Goal: Task Accomplishment & Management: Manage account settings

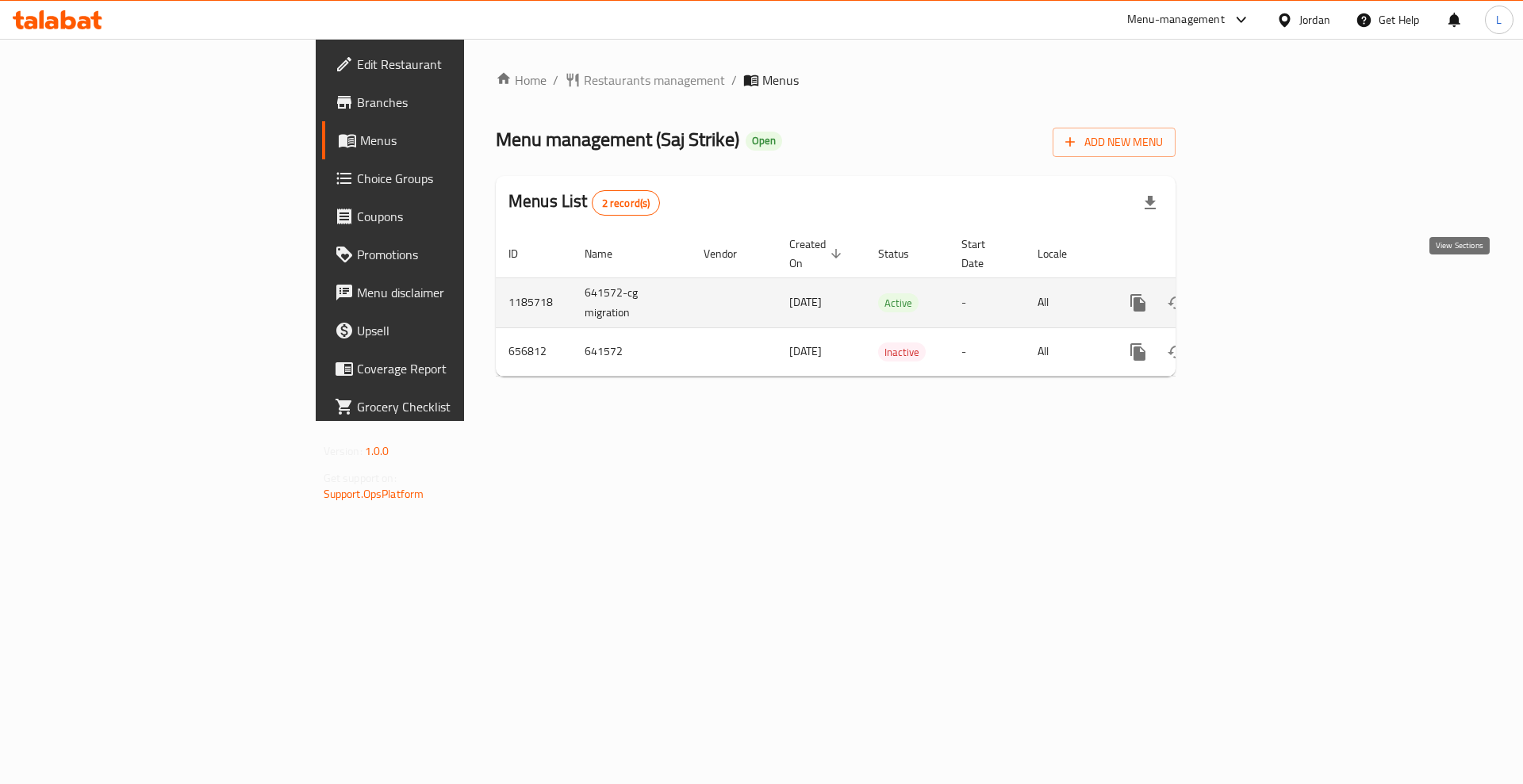
click at [1262, 294] on icon "enhanced table" at bounding box center [1252, 303] width 19 height 19
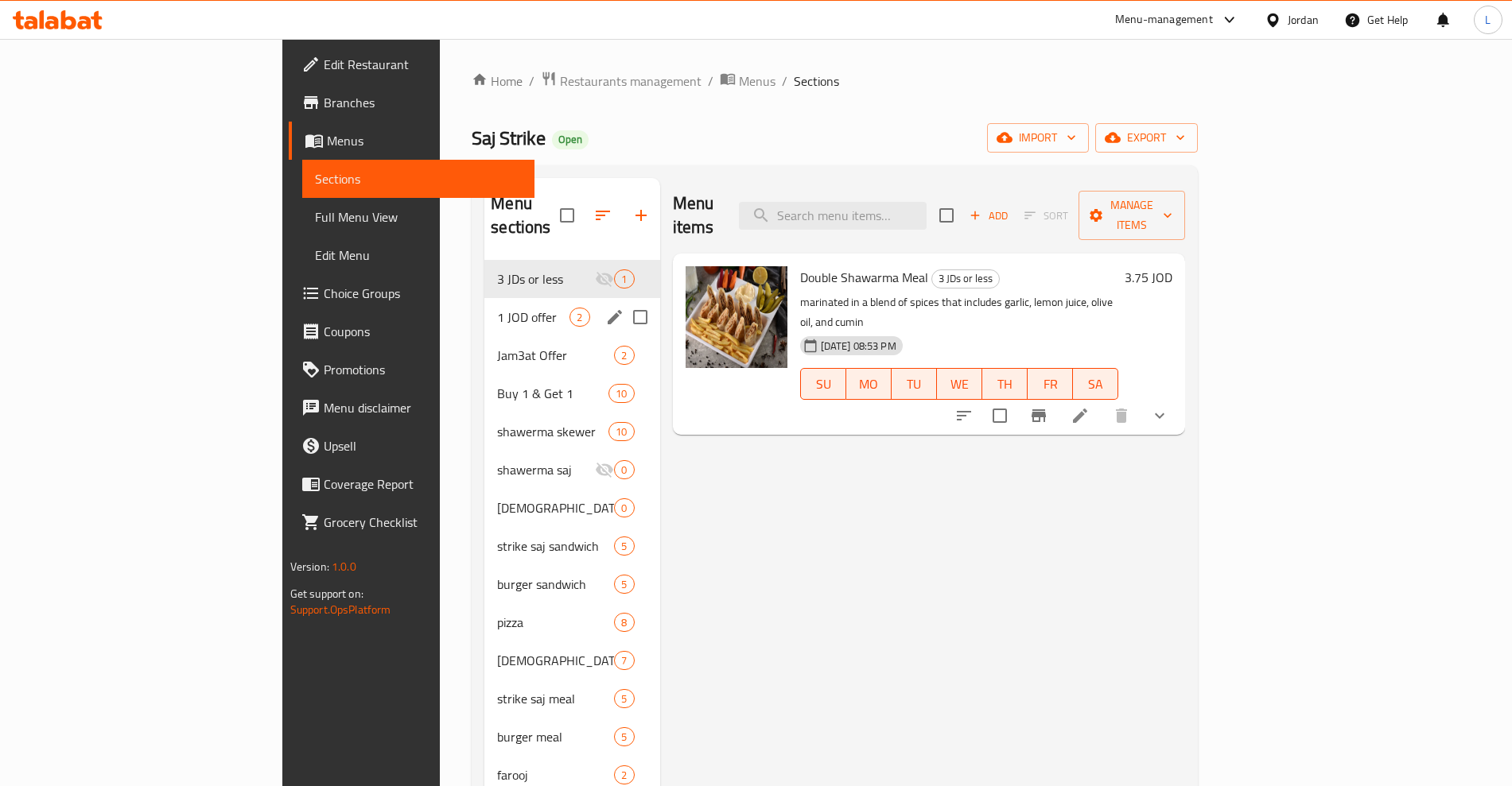
click at [484, 304] on div "1 JOD offer 2" at bounding box center [571, 317] width 174 height 39
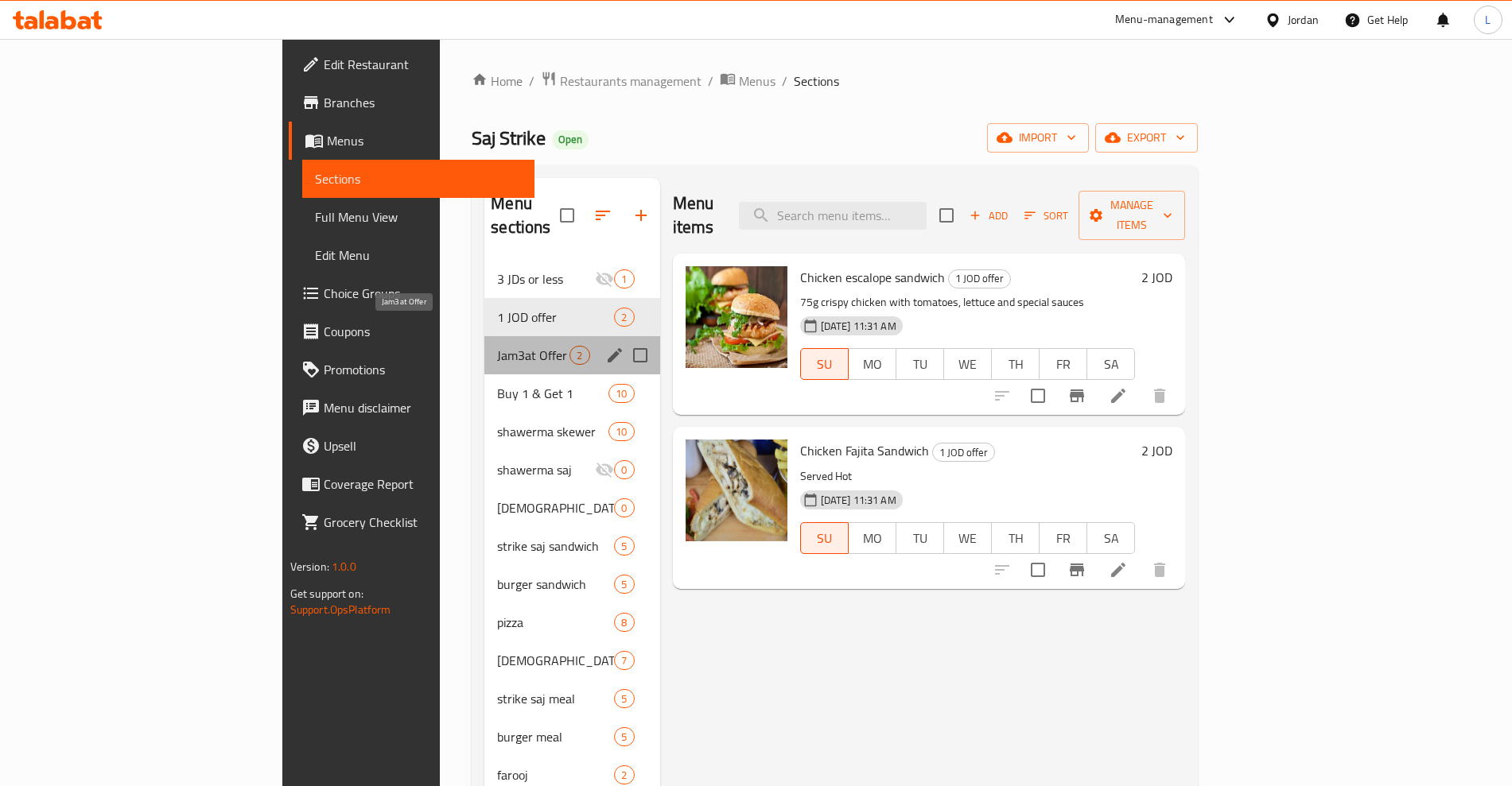
click at [497, 346] on span "Jam3at Offer" at bounding box center [532, 355] width 72 height 19
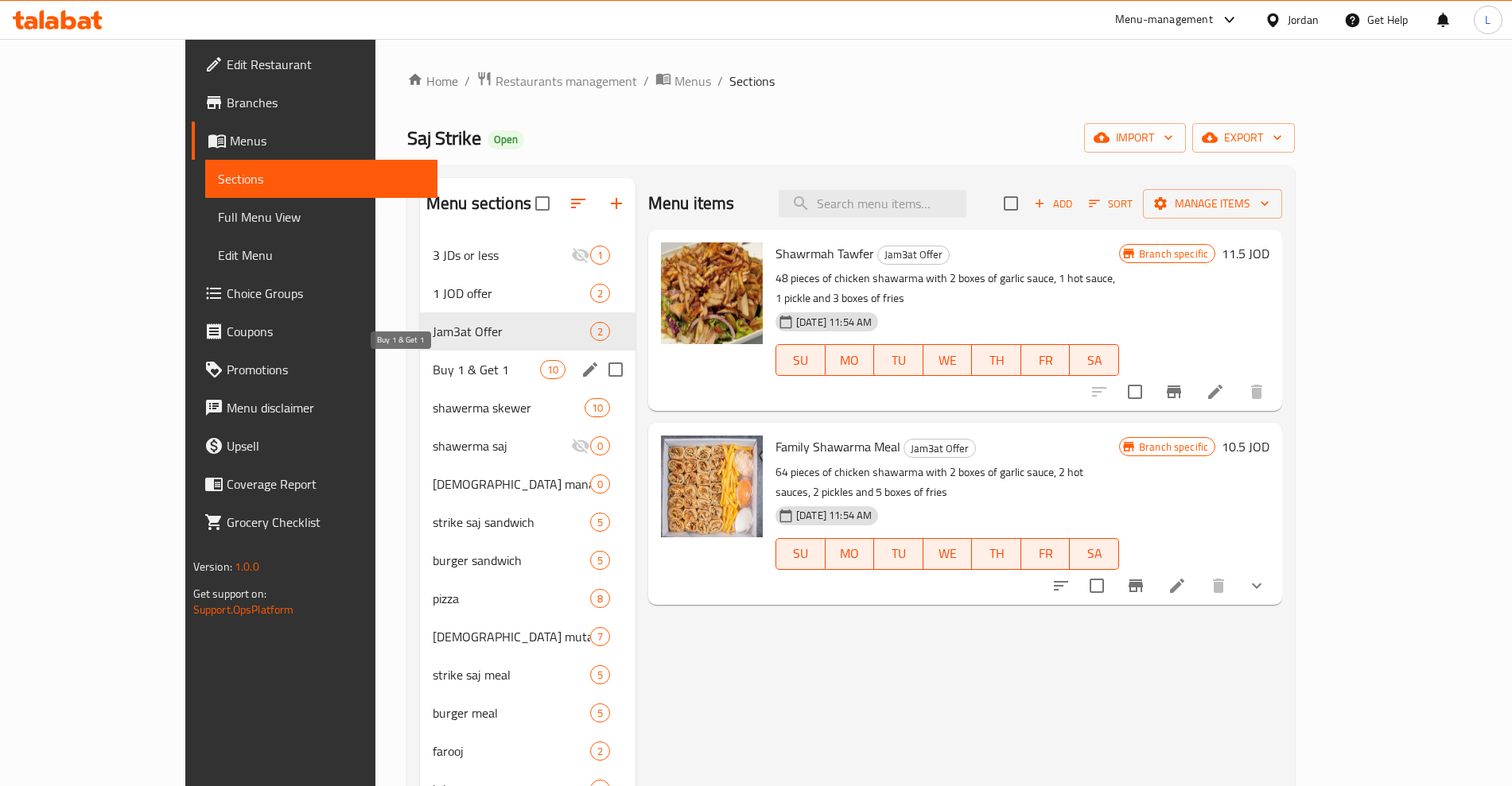
click at [432, 372] on span "Buy 1 & Get 1" at bounding box center [486, 369] width 107 height 19
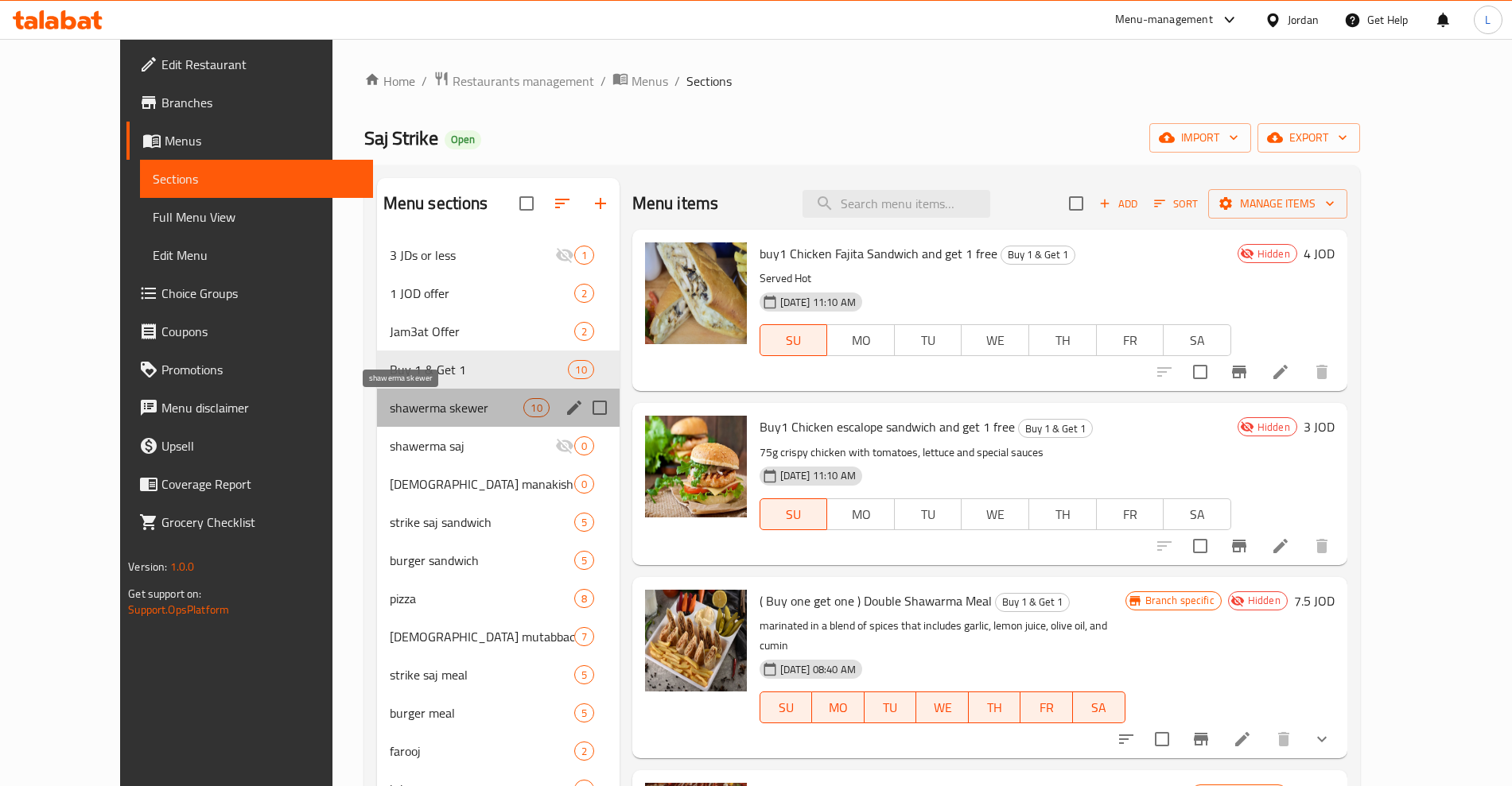
click at [390, 411] on span "shawerma skewer" at bounding box center [457, 407] width 135 height 19
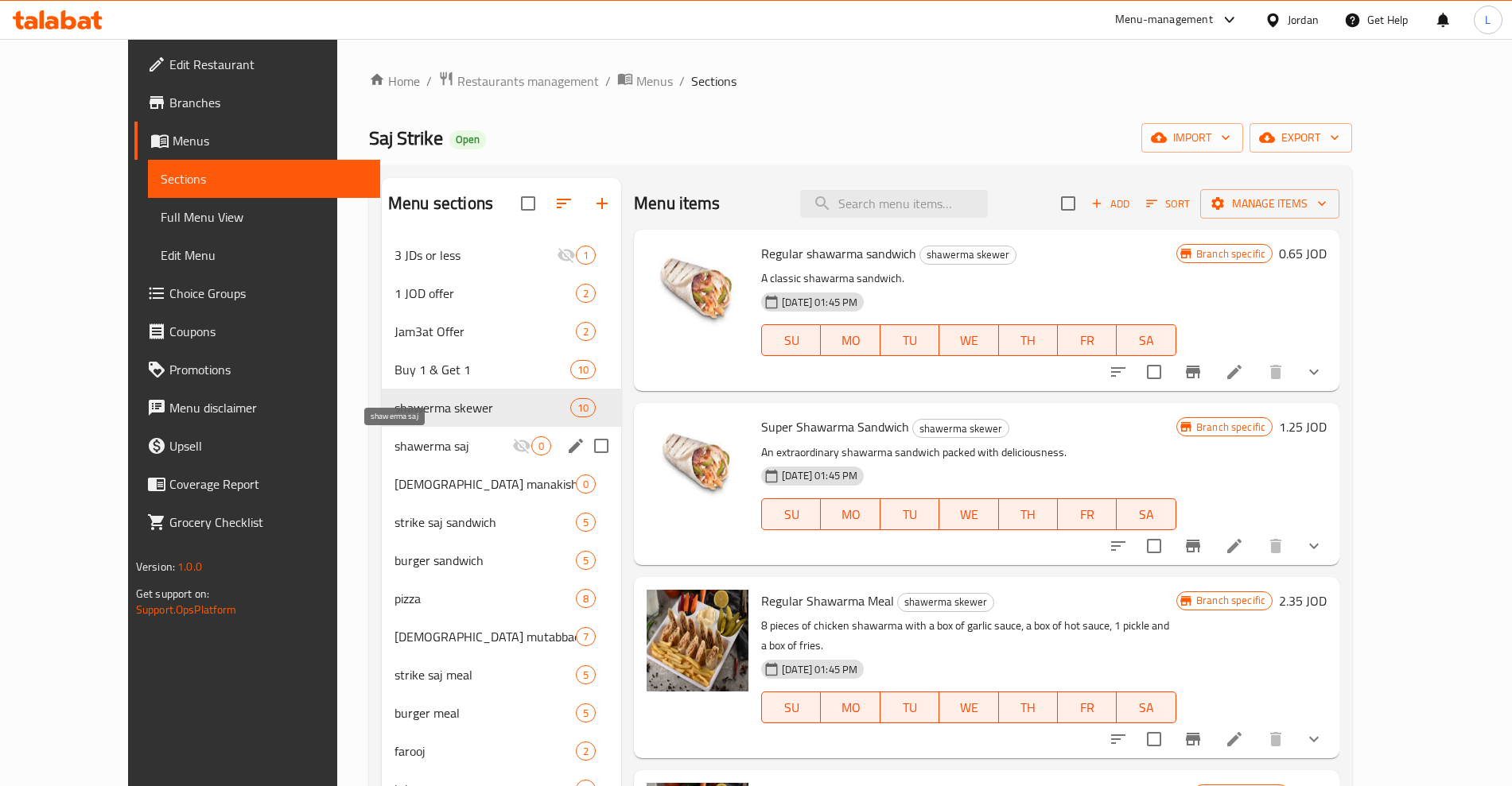
click at [395, 445] on span "shawerma saj" at bounding box center [453, 445] width 118 height 19
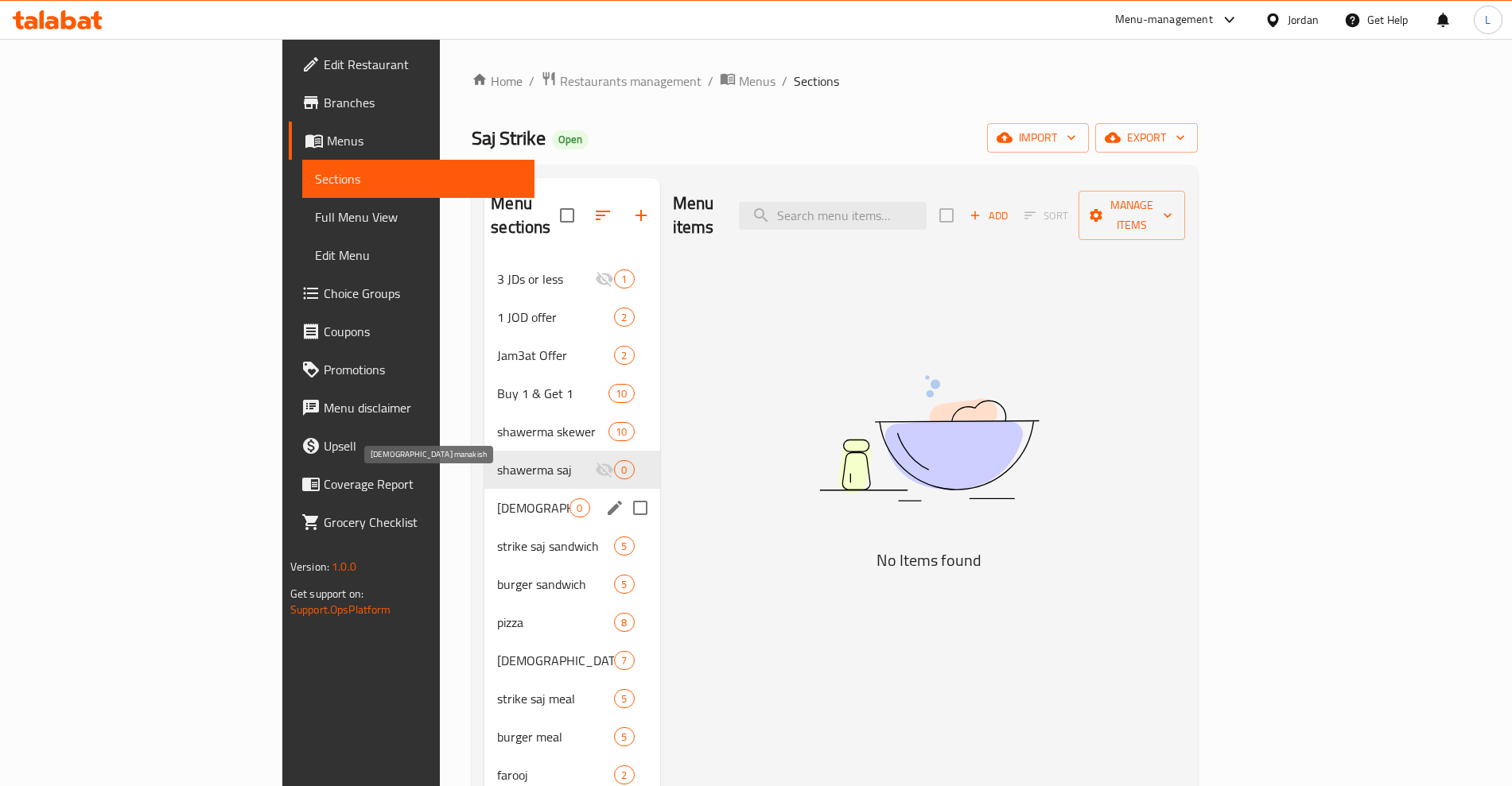
click at [497, 499] on span "[DEMOGRAPHIC_DATA] manakish" at bounding box center [532, 507] width 72 height 19
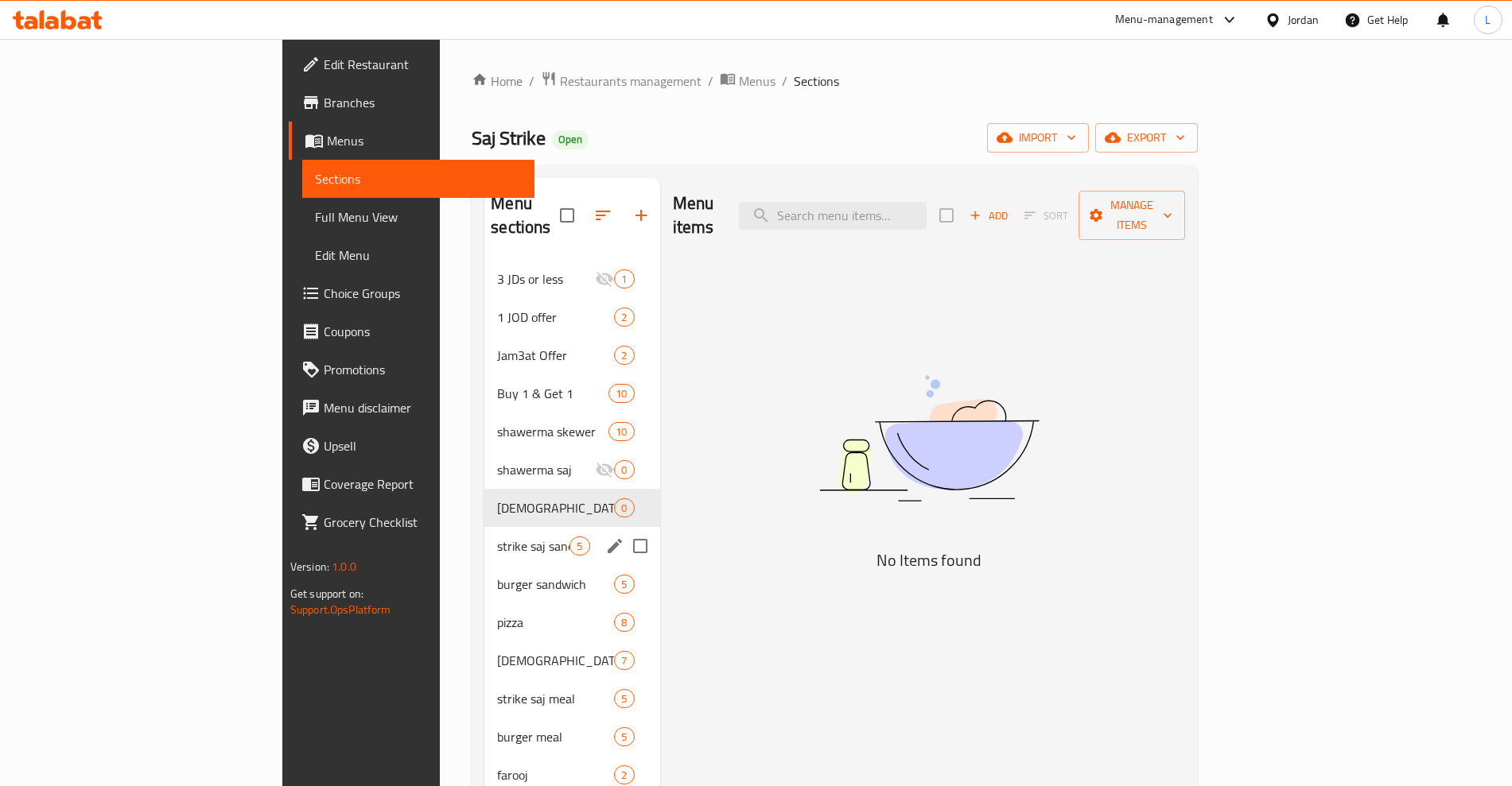
click at [484, 527] on div "strike saj sandwich 5" at bounding box center [571, 546] width 174 height 39
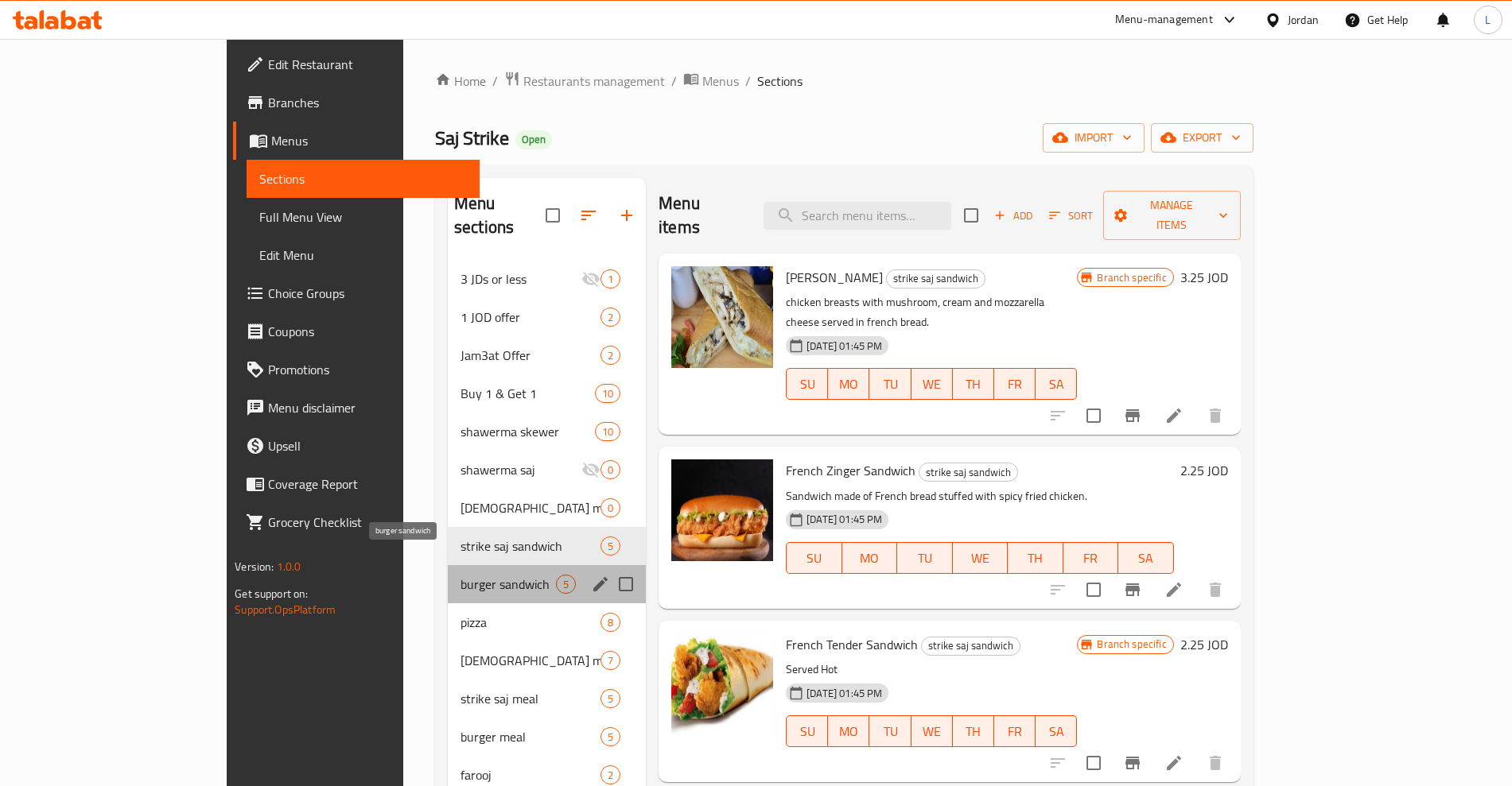
click at [460, 575] on span "burger sandwich" at bounding box center [508, 584] width 95 height 19
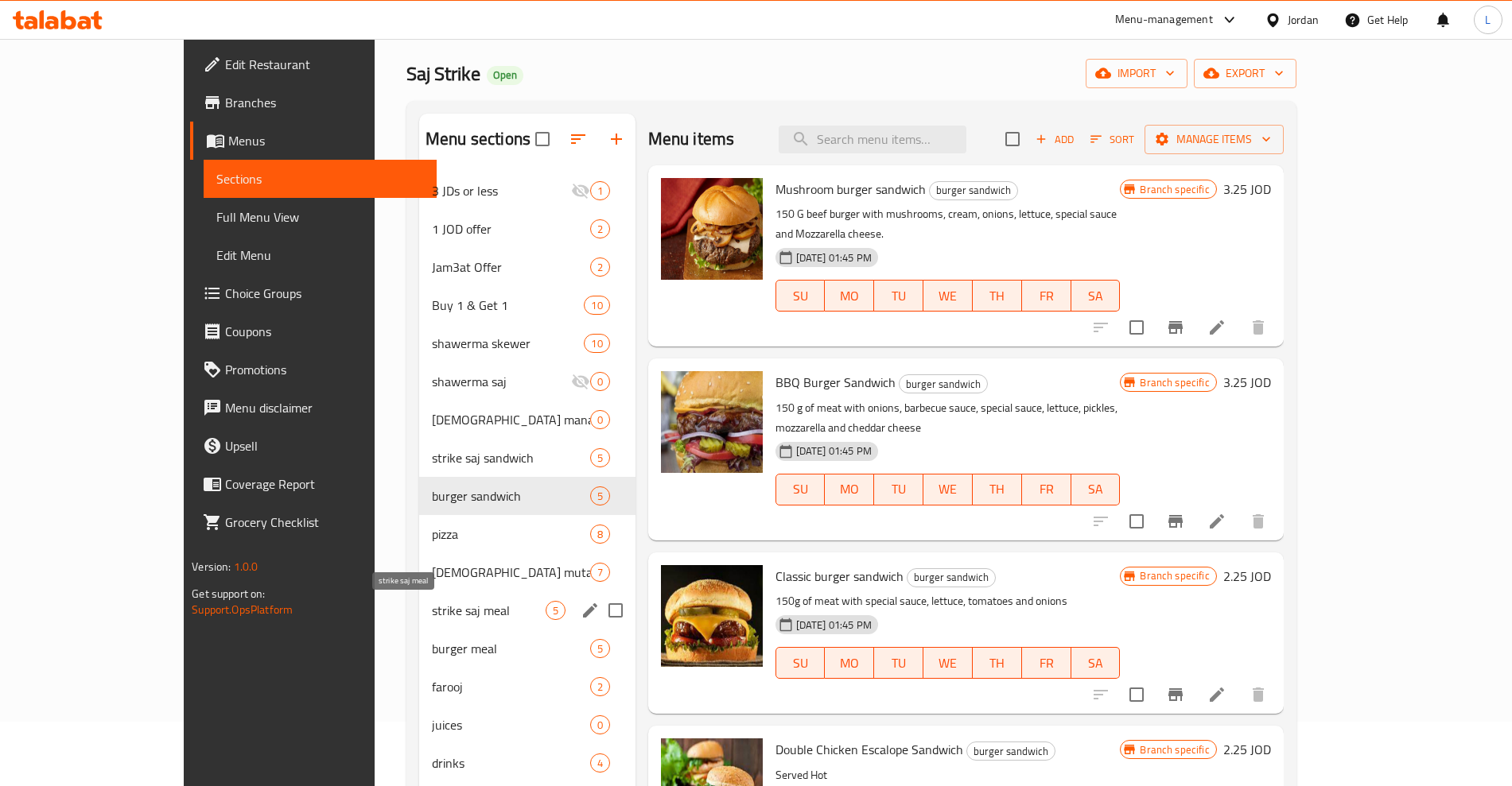
scroll to position [99, 0]
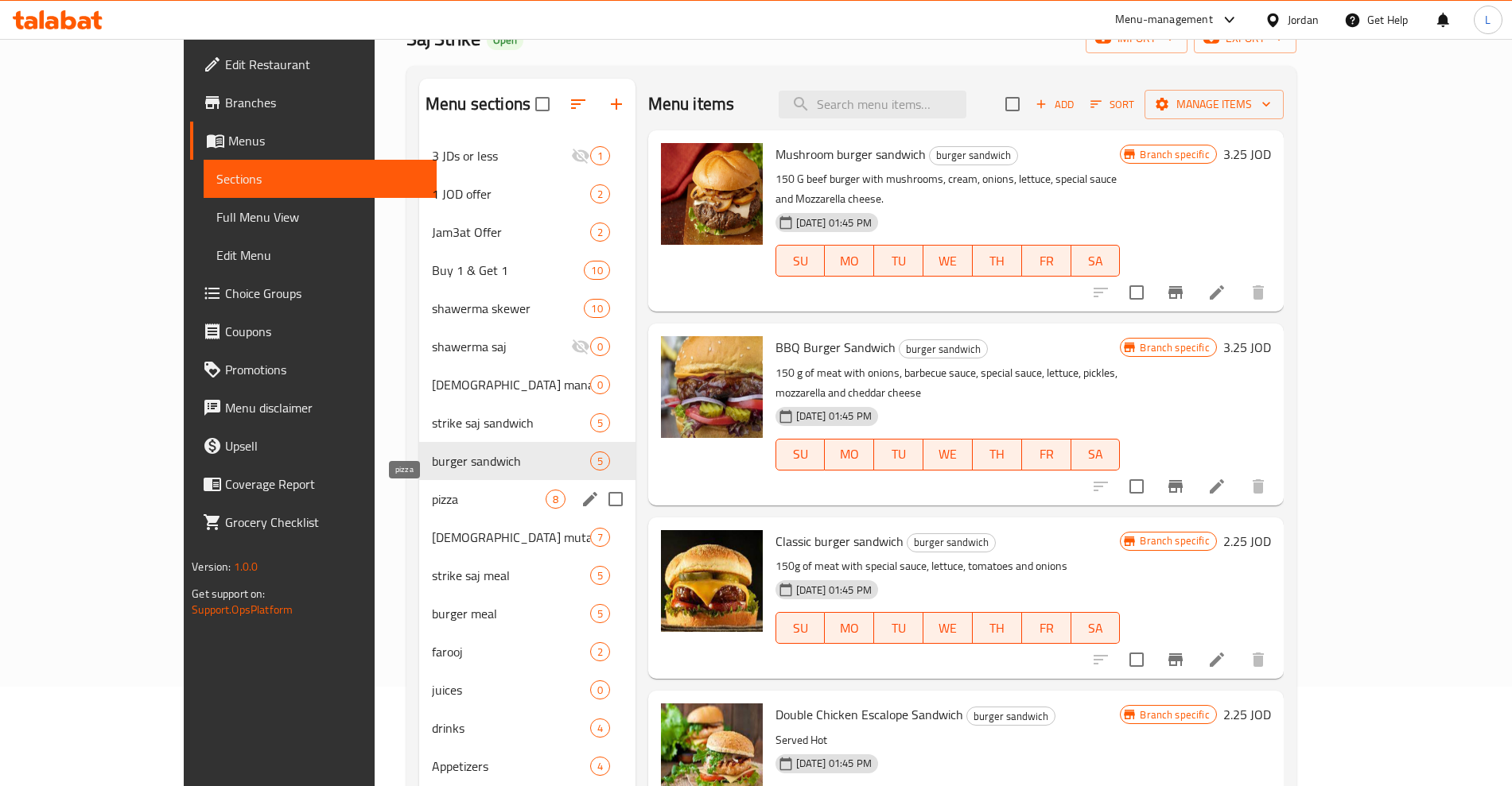
click at [432, 501] on span "pizza" at bounding box center [489, 499] width 114 height 19
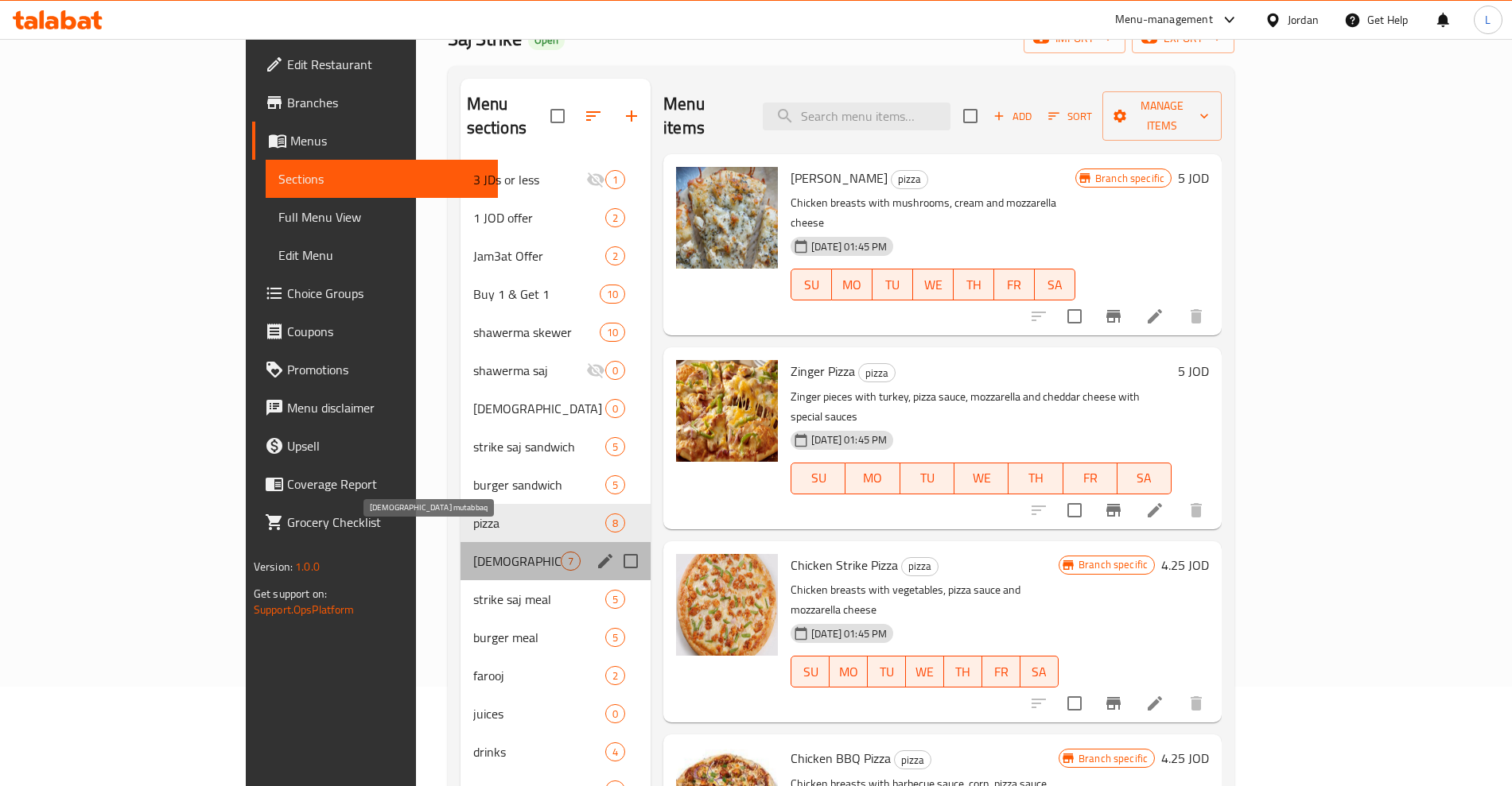
click at [473, 552] on span "[DEMOGRAPHIC_DATA] mutabbaq" at bounding box center [517, 561] width 87 height 19
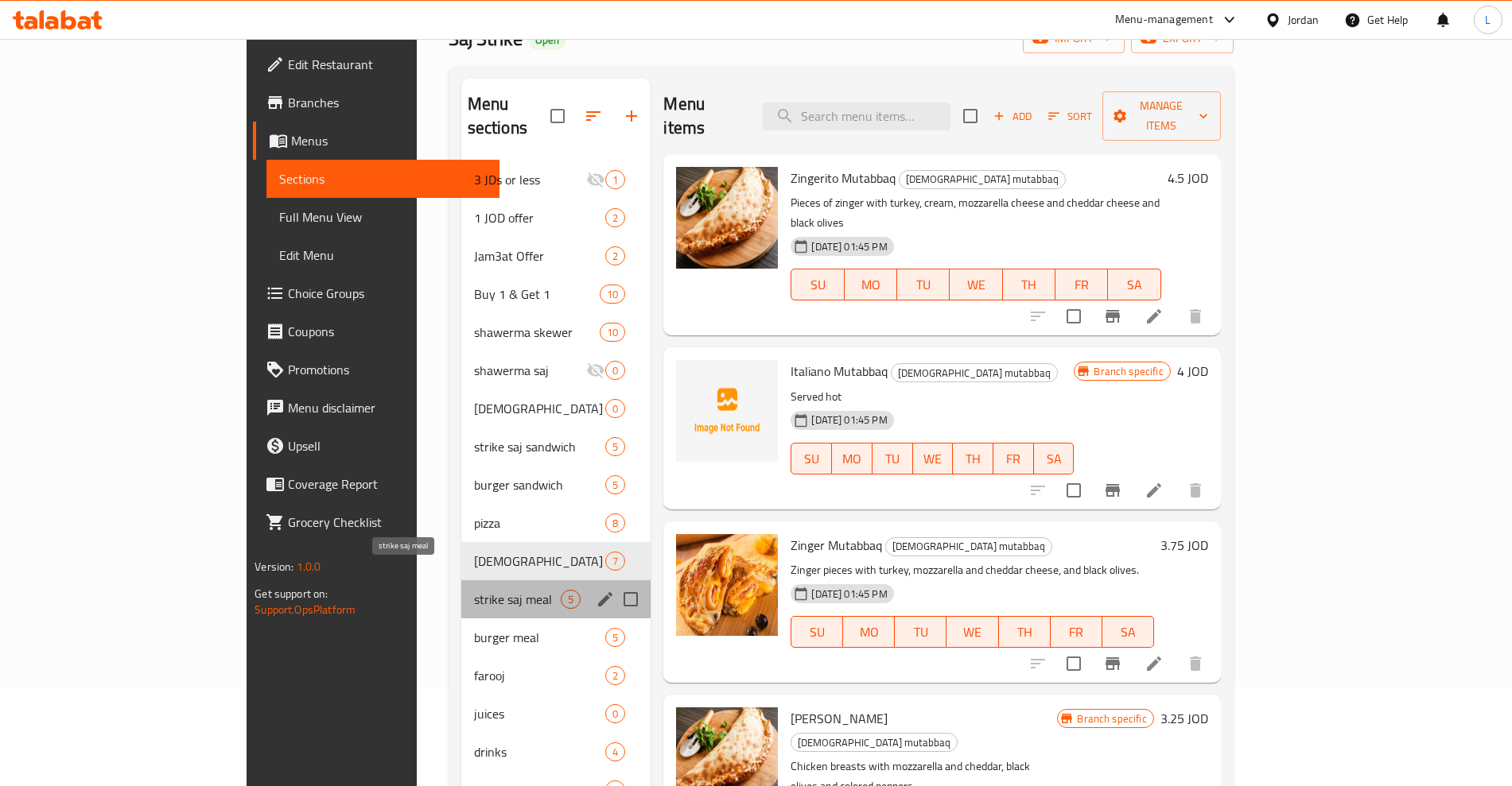
click at [474, 590] on span "strike saj meal" at bounding box center [518, 599] width 87 height 19
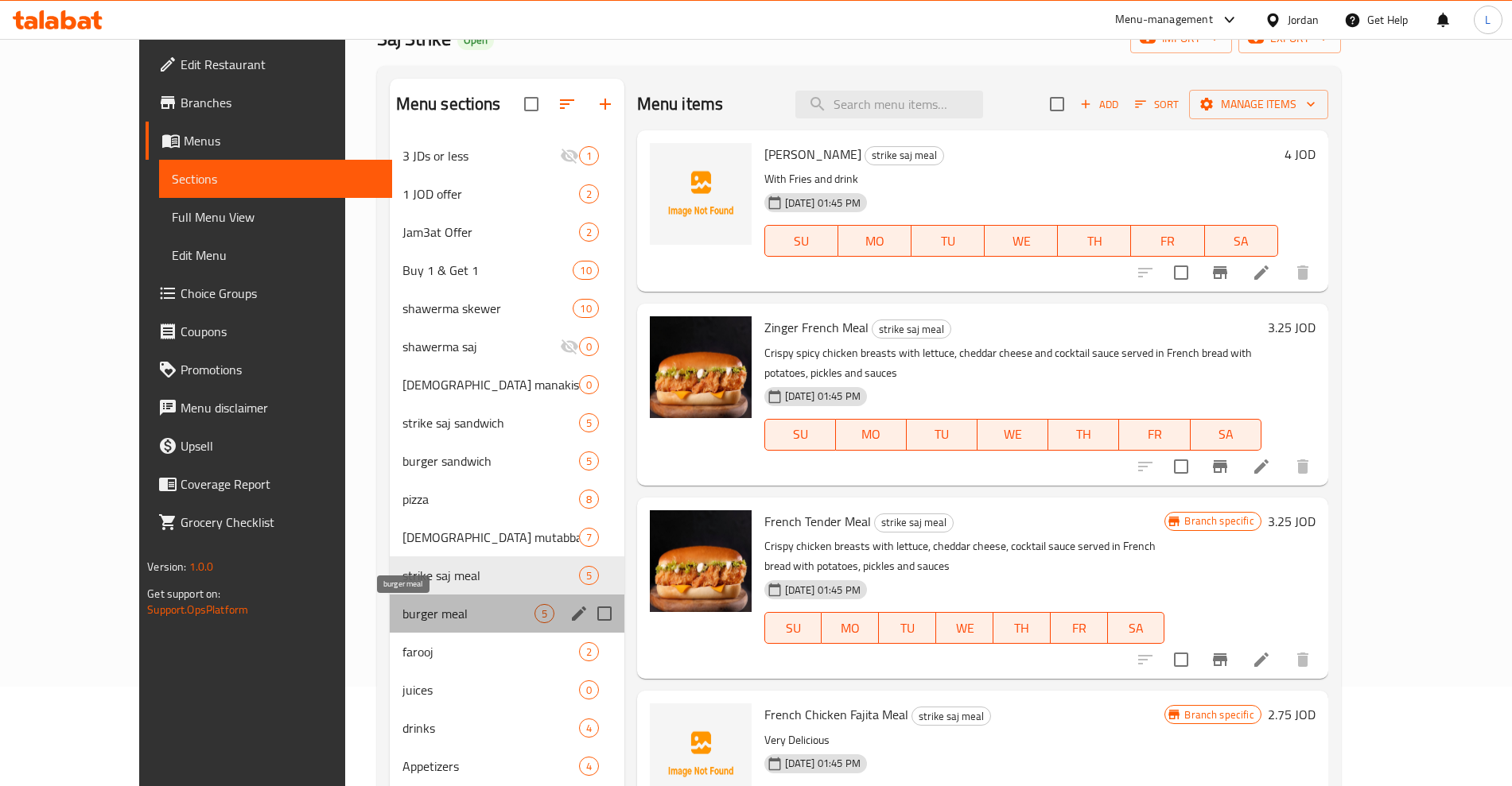
click at [403, 615] on span "burger meal" at bounding box center [468, 614] width 132 height 19
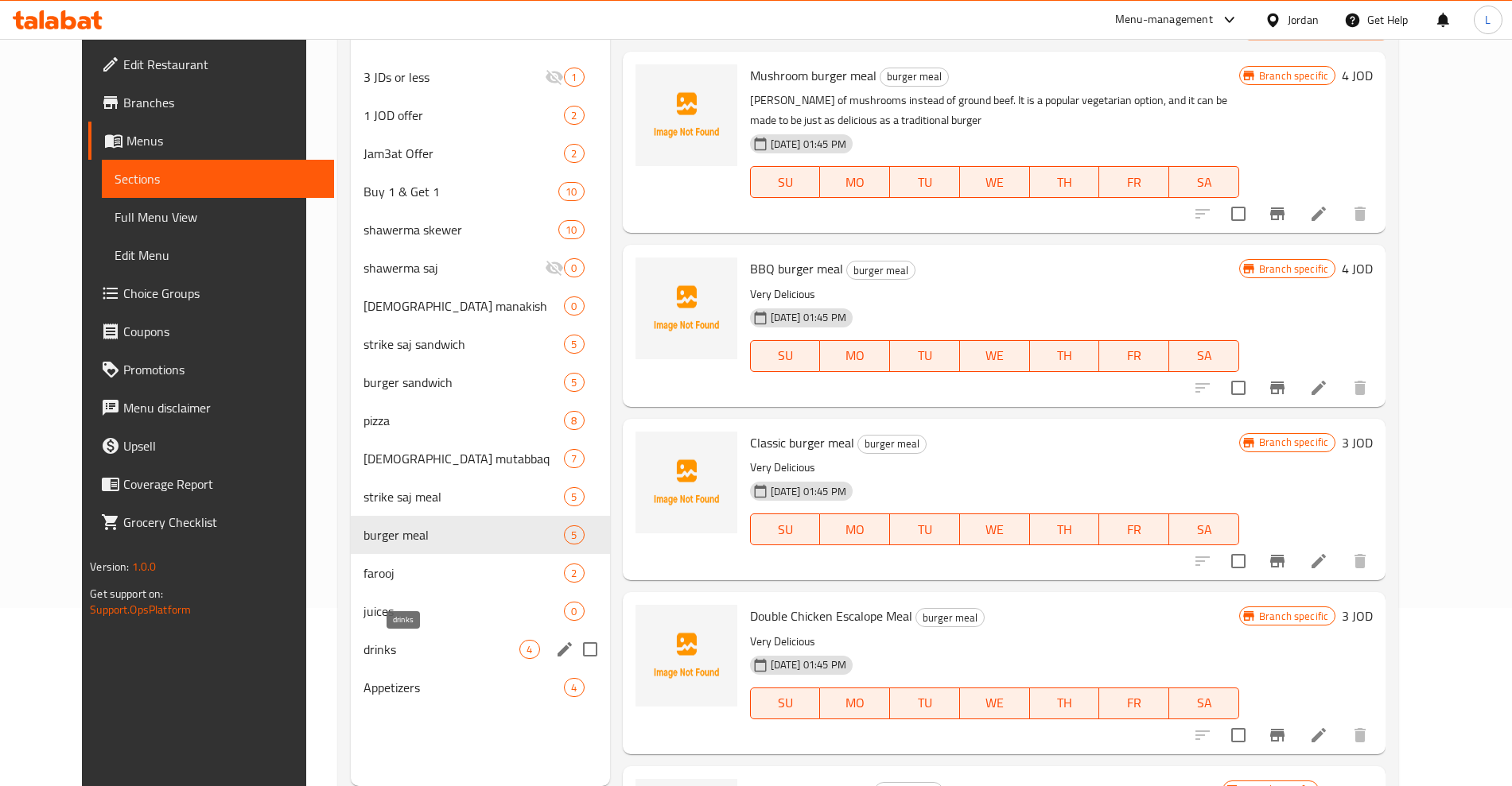
scroll to position [223, 0]
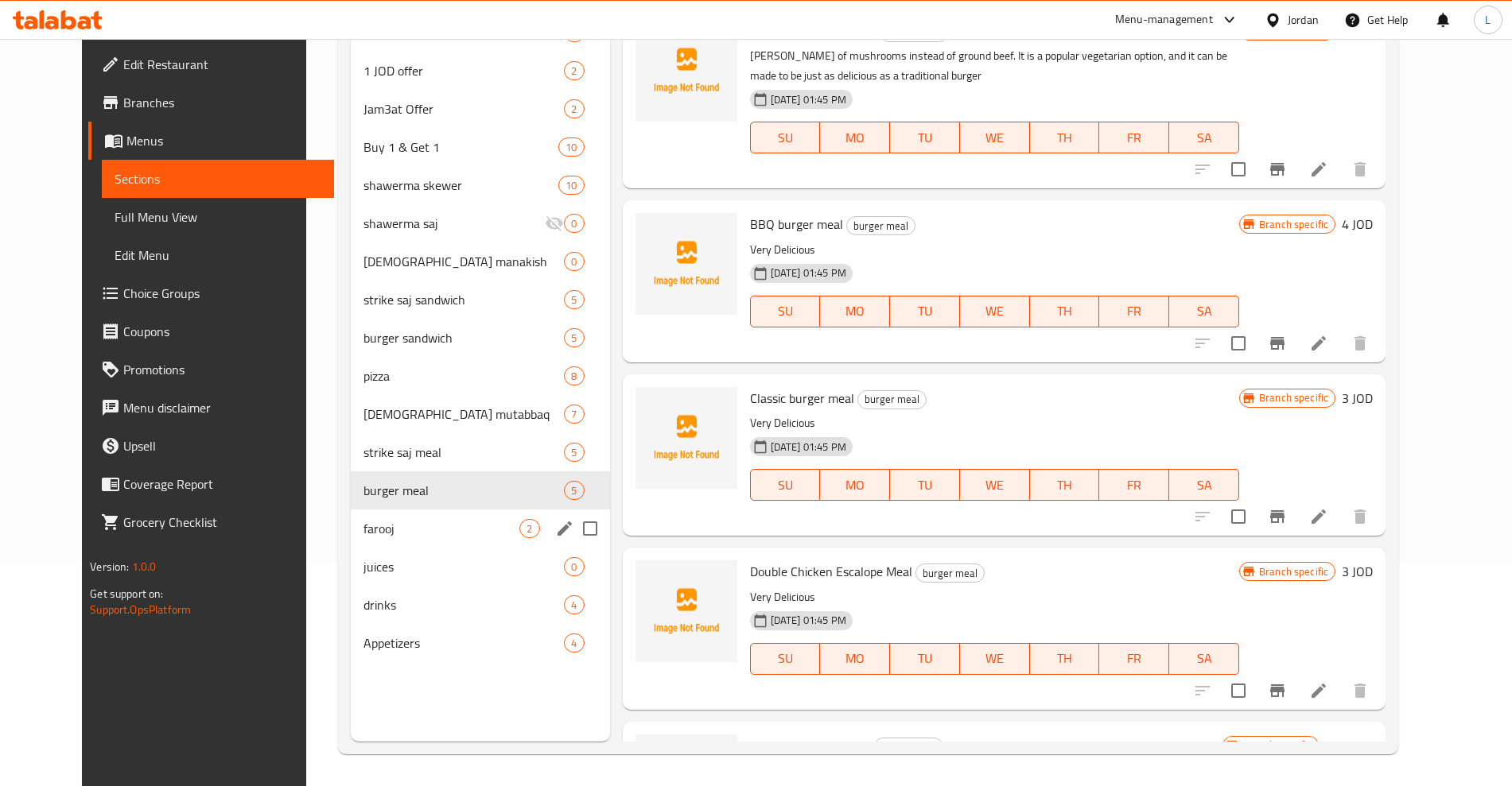
click at [364, 531] on span "farooj" at bounding box center [441, 528] width 156 height 19
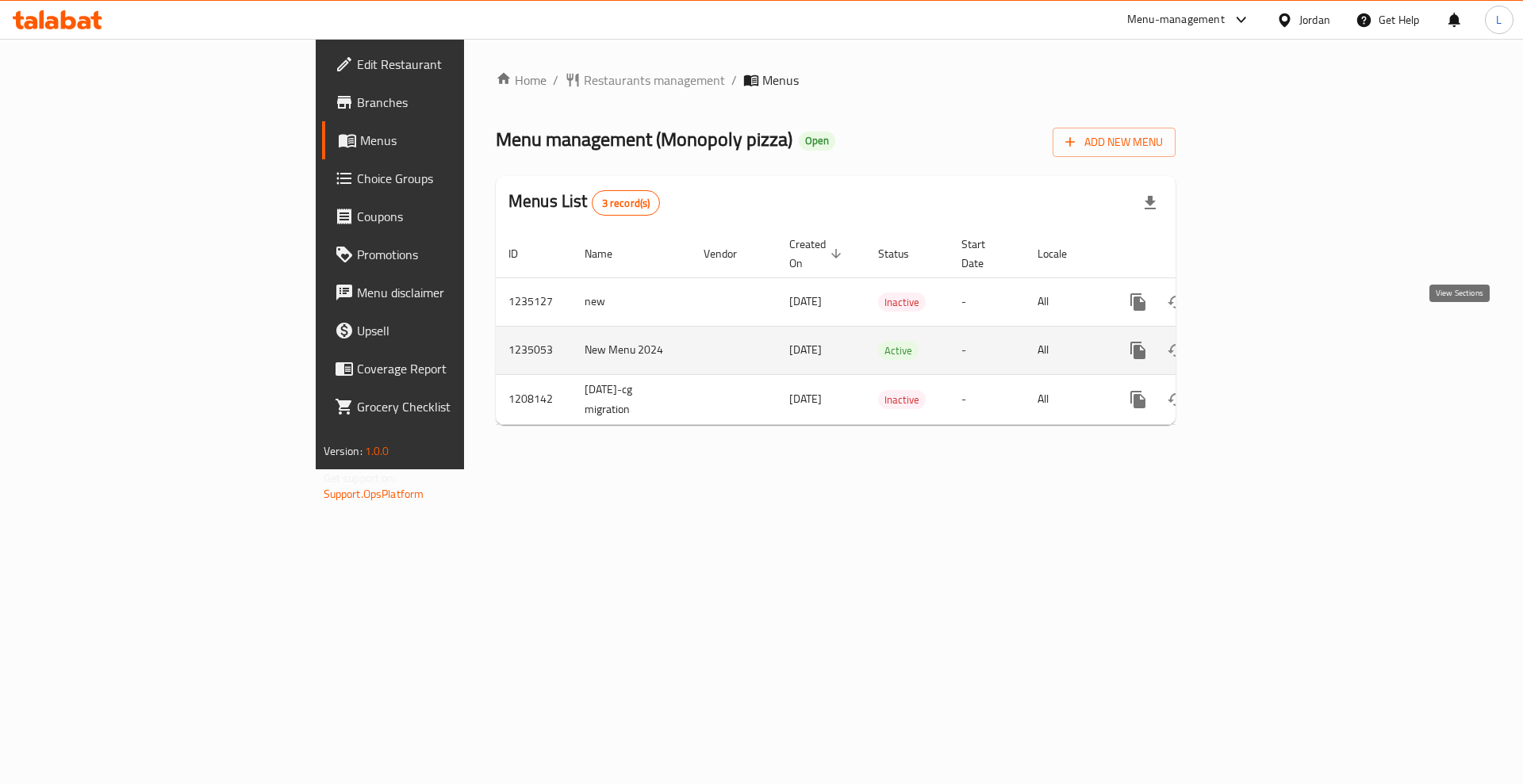
click at [1262, 341] on icon "enhanced table" at bounding box center [1252, 350] width 19 height 19
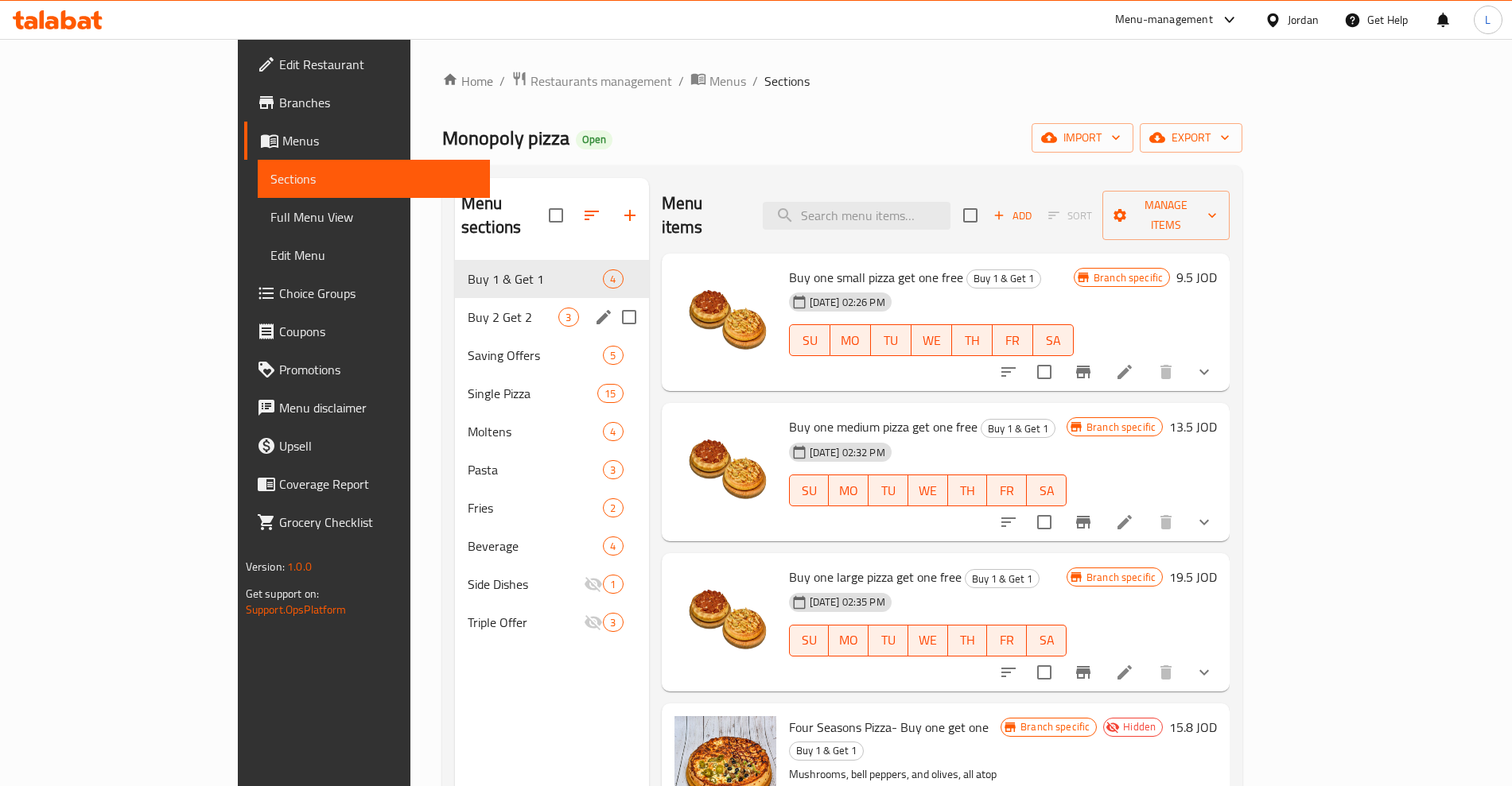
click at [455, 298] on div "Buy 2 Get 2 3" at bounding box center [552, 317] width 194 height 39
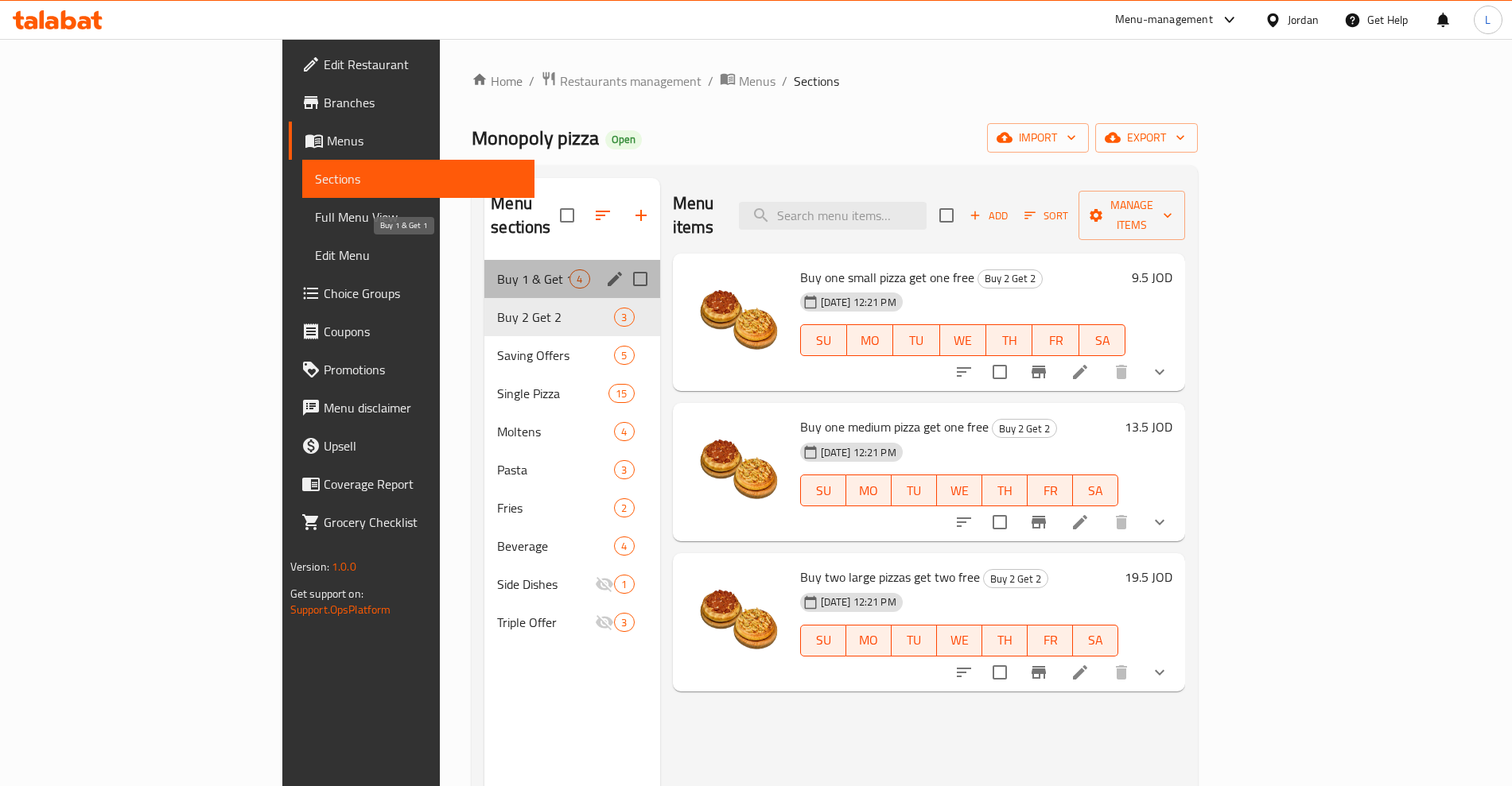
click at [497, 270] on span "Buy 1 & Get 1" at bounding box center [532, 279] width 72 height 19
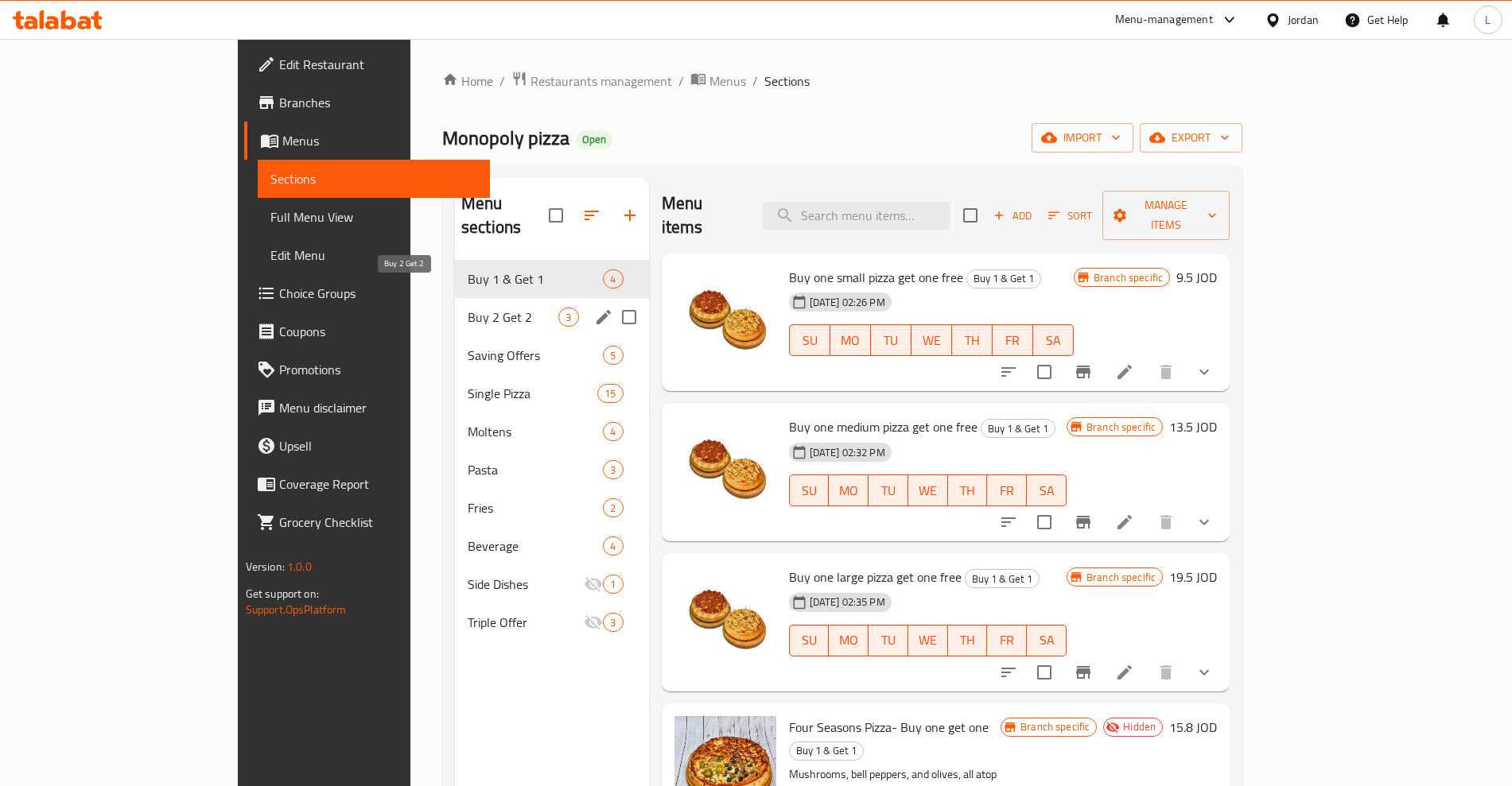
click at [468, 307] on span "Buy 2 Get 2" at bounding box center [513, 316] width 90 height 19
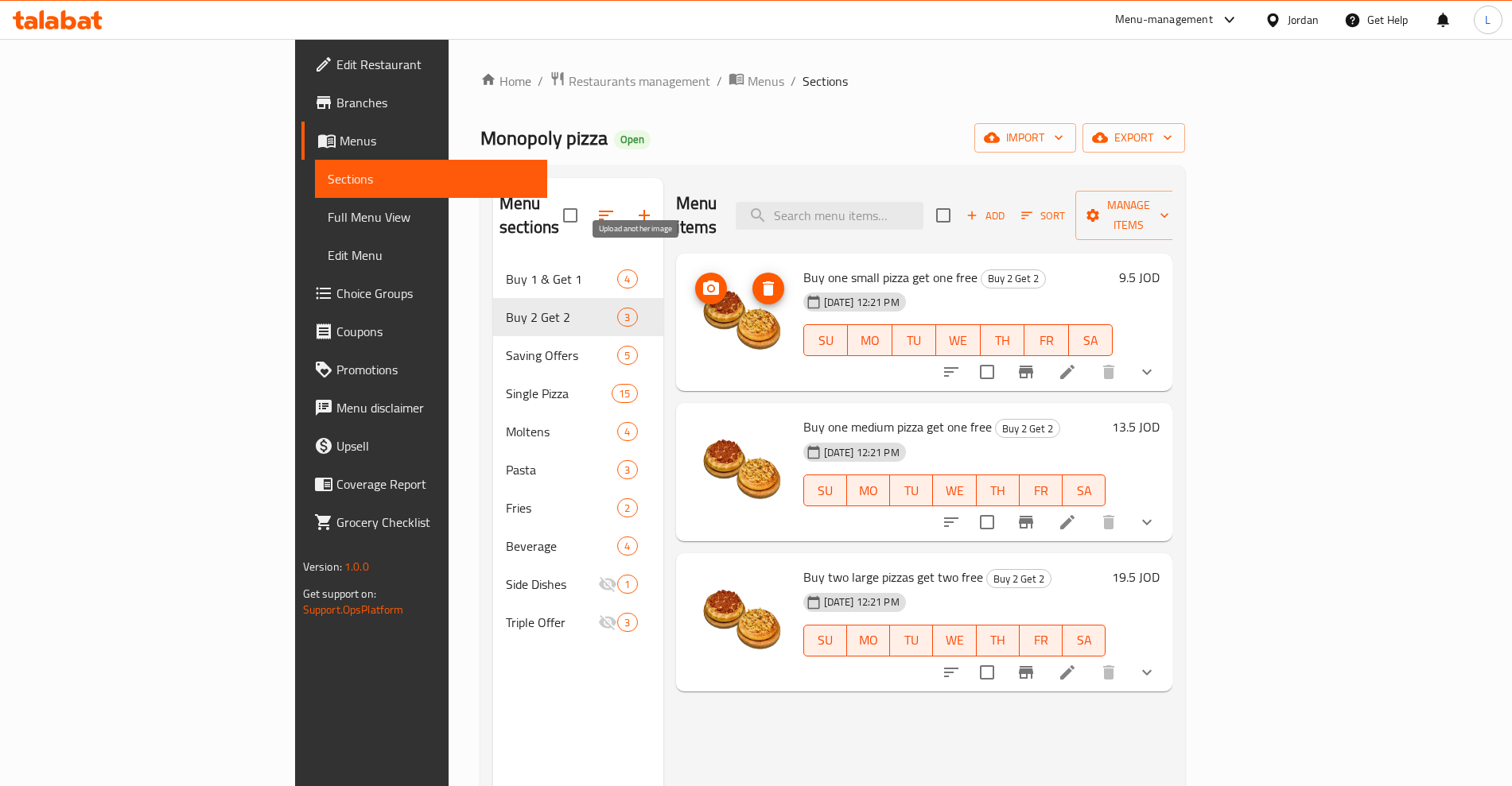
click at [703, 281] on icon "upload picture" at bounding box center [711, 287] width 16 height 14
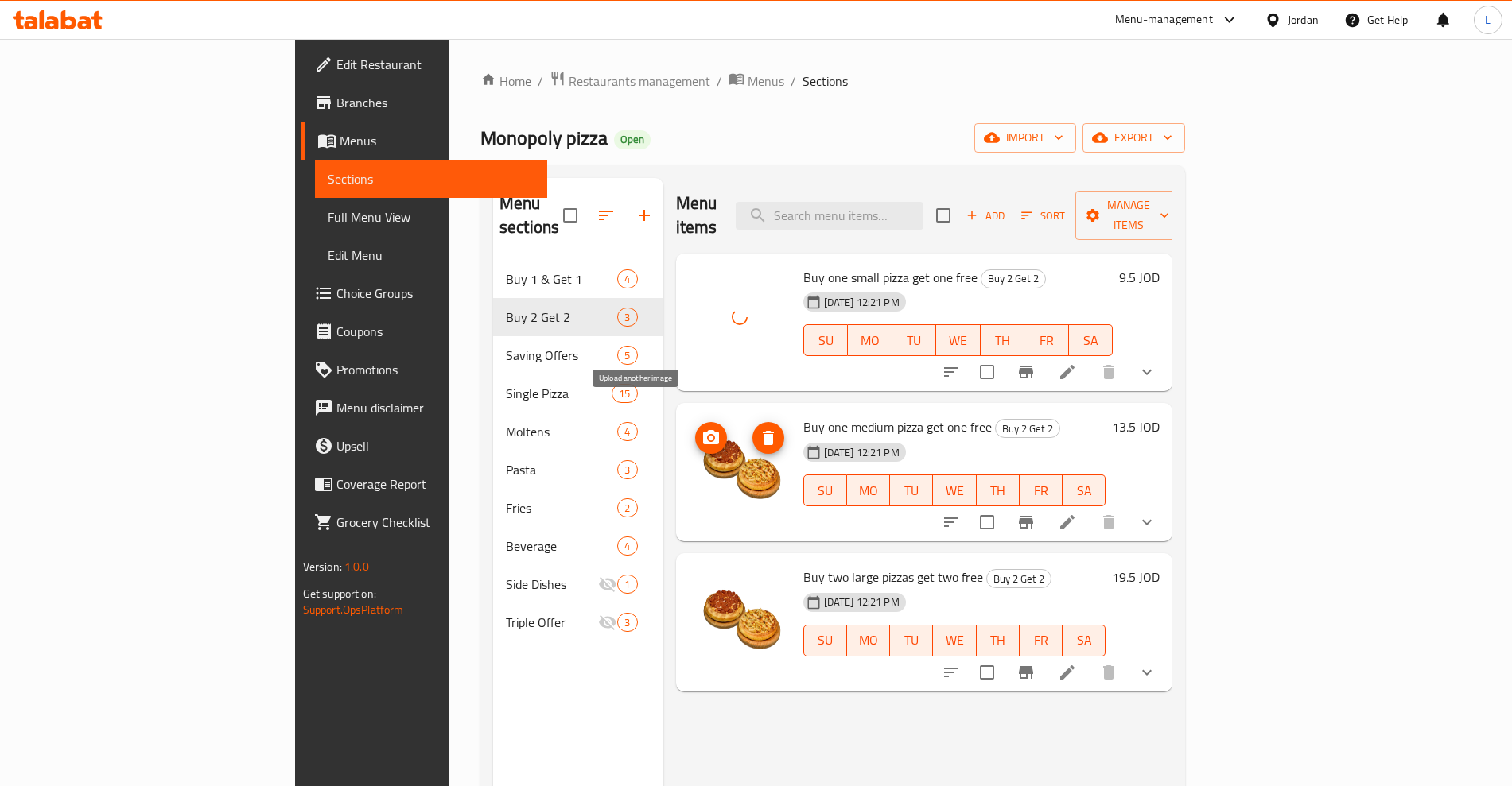
click at [701, 428] on icon "upload picture" at bounding box center [710, 437] width 19 height 19
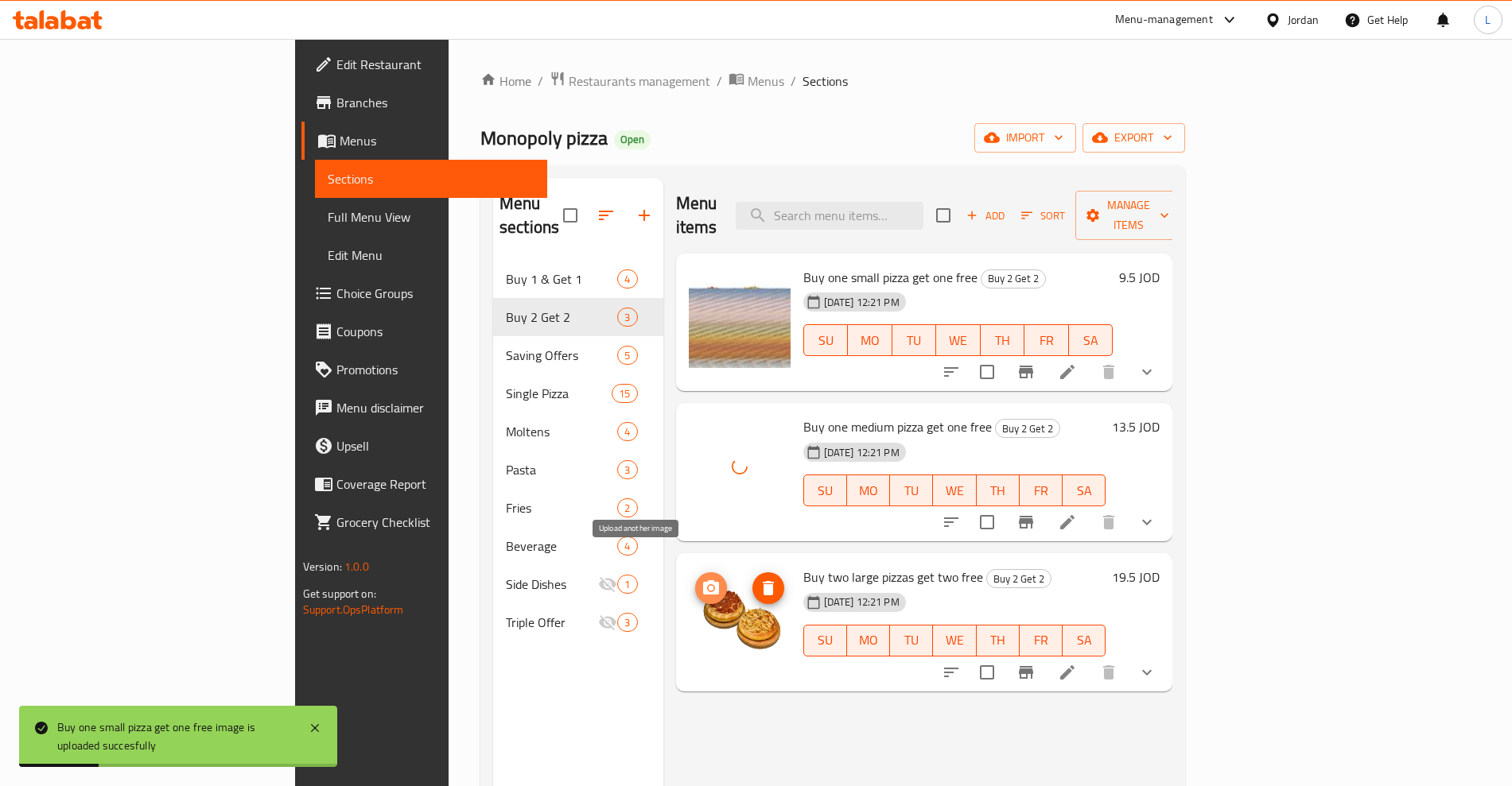
click at [703, 581] on icon "upload picture" at bounding box center [711, 588] width 16 height 14
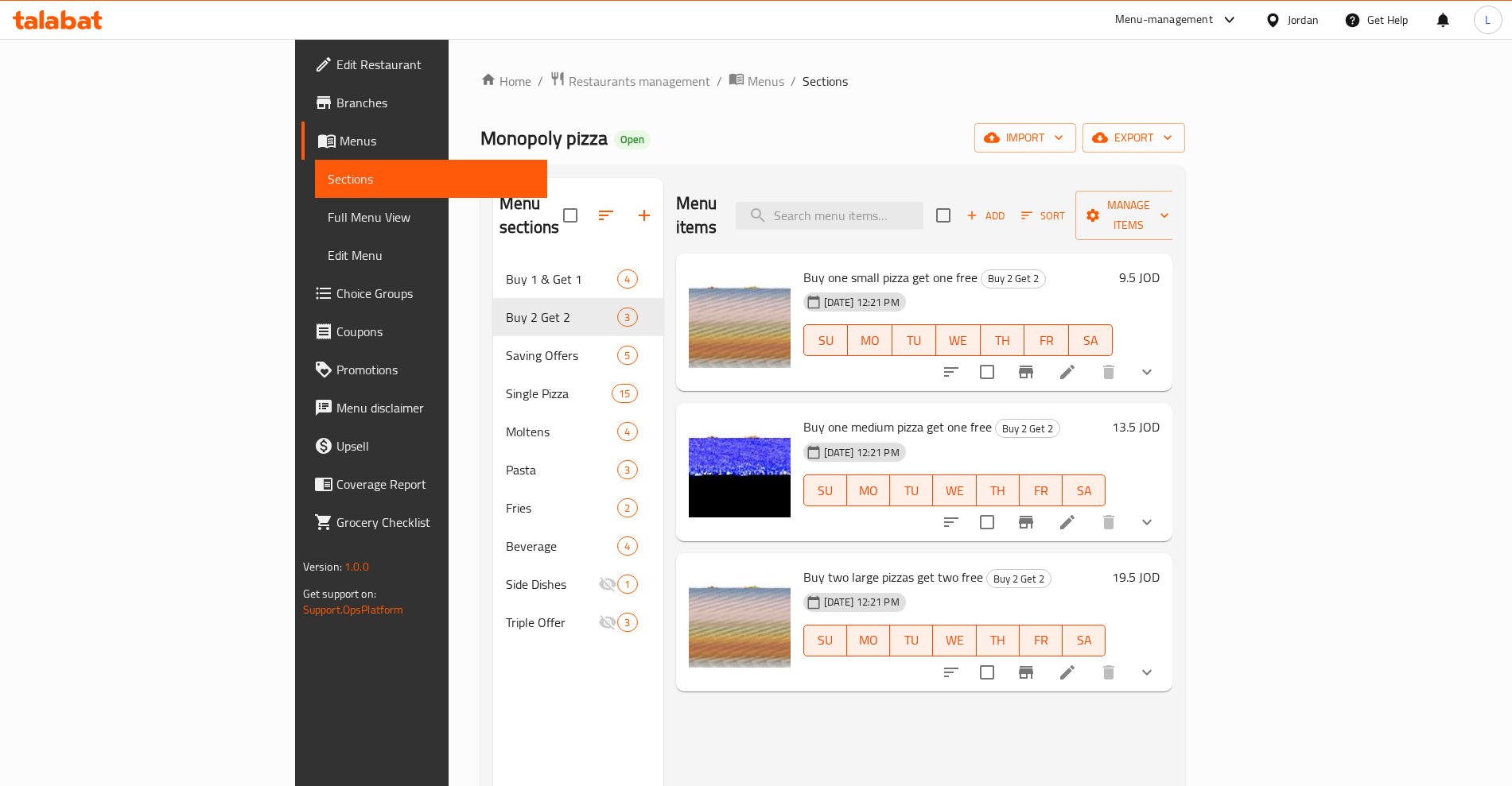
click at [1159, 267] on h6 "9.5 JOD" at bounding box center [1139, 278] width 41 height 22
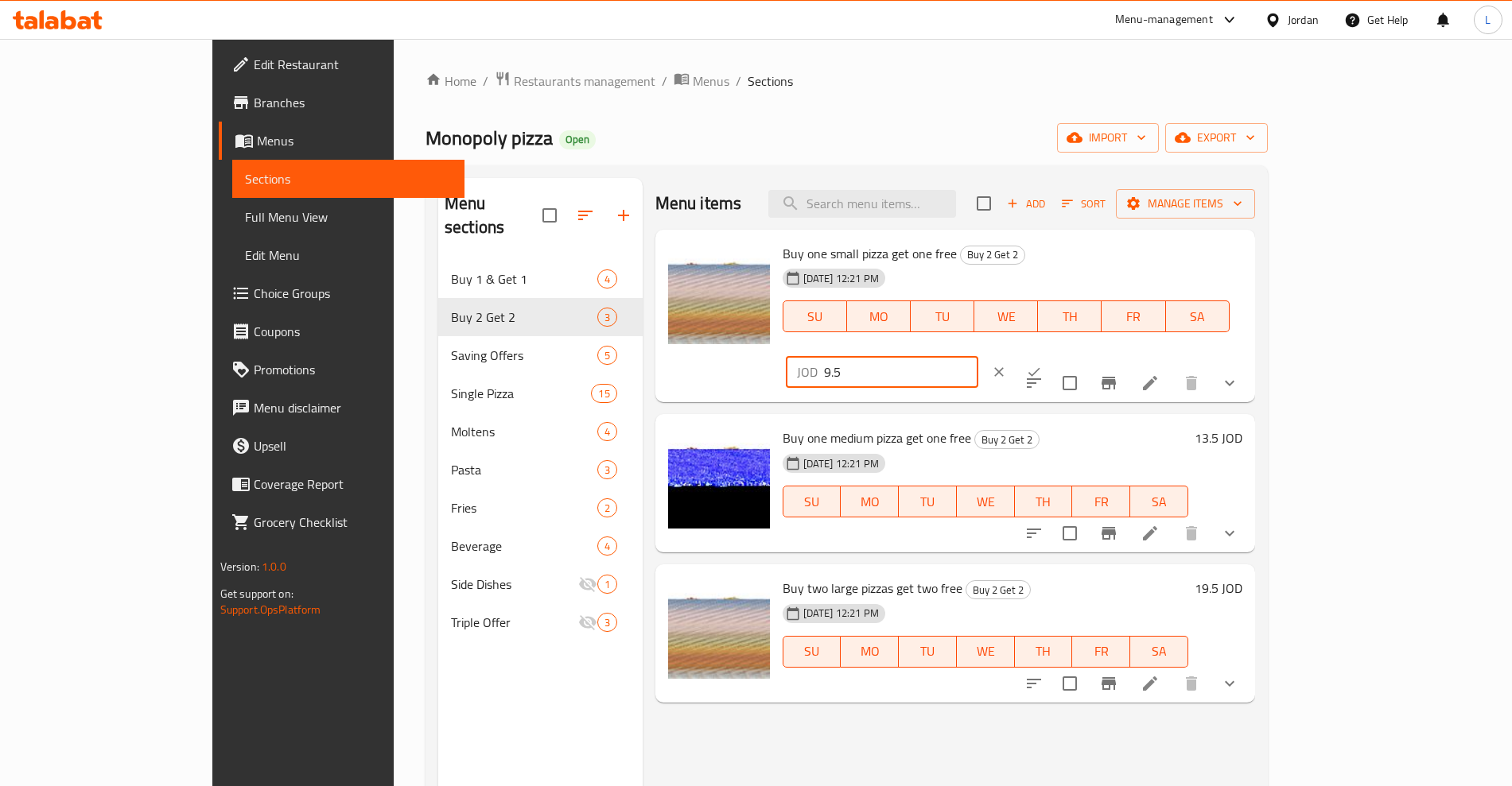
drag, startPoint x: 1298, startPoint y: 261, endPoint x: 1184, endPoint y: 281, distance: 115.7
click at [1184, 281] on div "Buy one small pizza get one free Buy 2 Get 2 08-10-2025 12:21 PM SU MO TU WE TH…" at bounding box center [1012, 316] width 472 height 161
type input "19"
click at [1042, 364] on icon "ok" at bounding box center [1034, 372] width 16 height 16
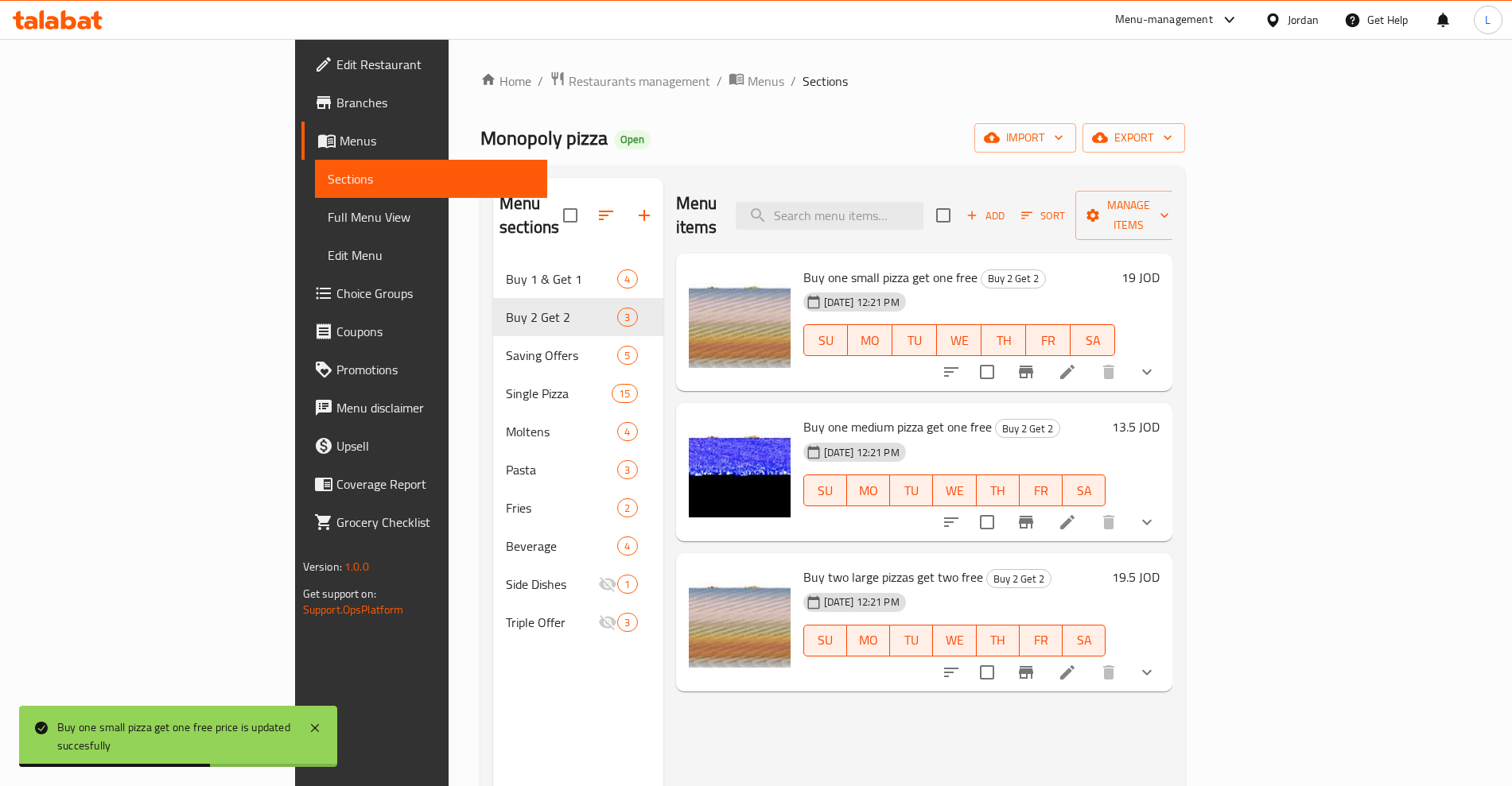
click at [1159, 415] on h6 "13.5 JOD" at bounding box center [1135, 426] width 48 height 22
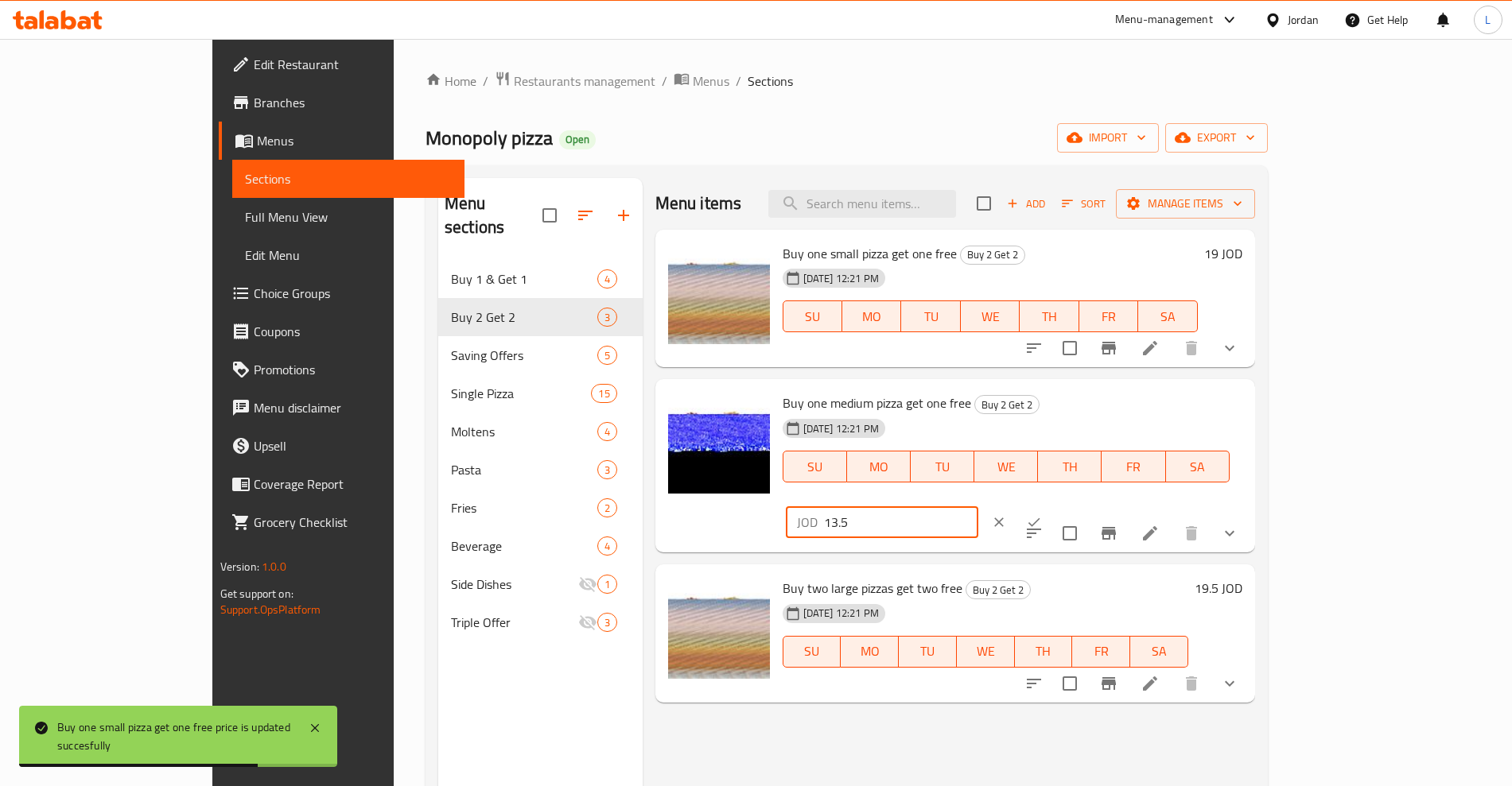
drag, startPoint x: 1224, startPoint y: 428, endPoint x: 1187, endPoint y: 435, distance: 37.7
click at [1187, 435] on div "Buy one medium pizza get one free Buy 2 Get 2 08-10-2025 12:21 PM SU MO TU WE T…" at bounding box center [1012, 466] width 472 height 161
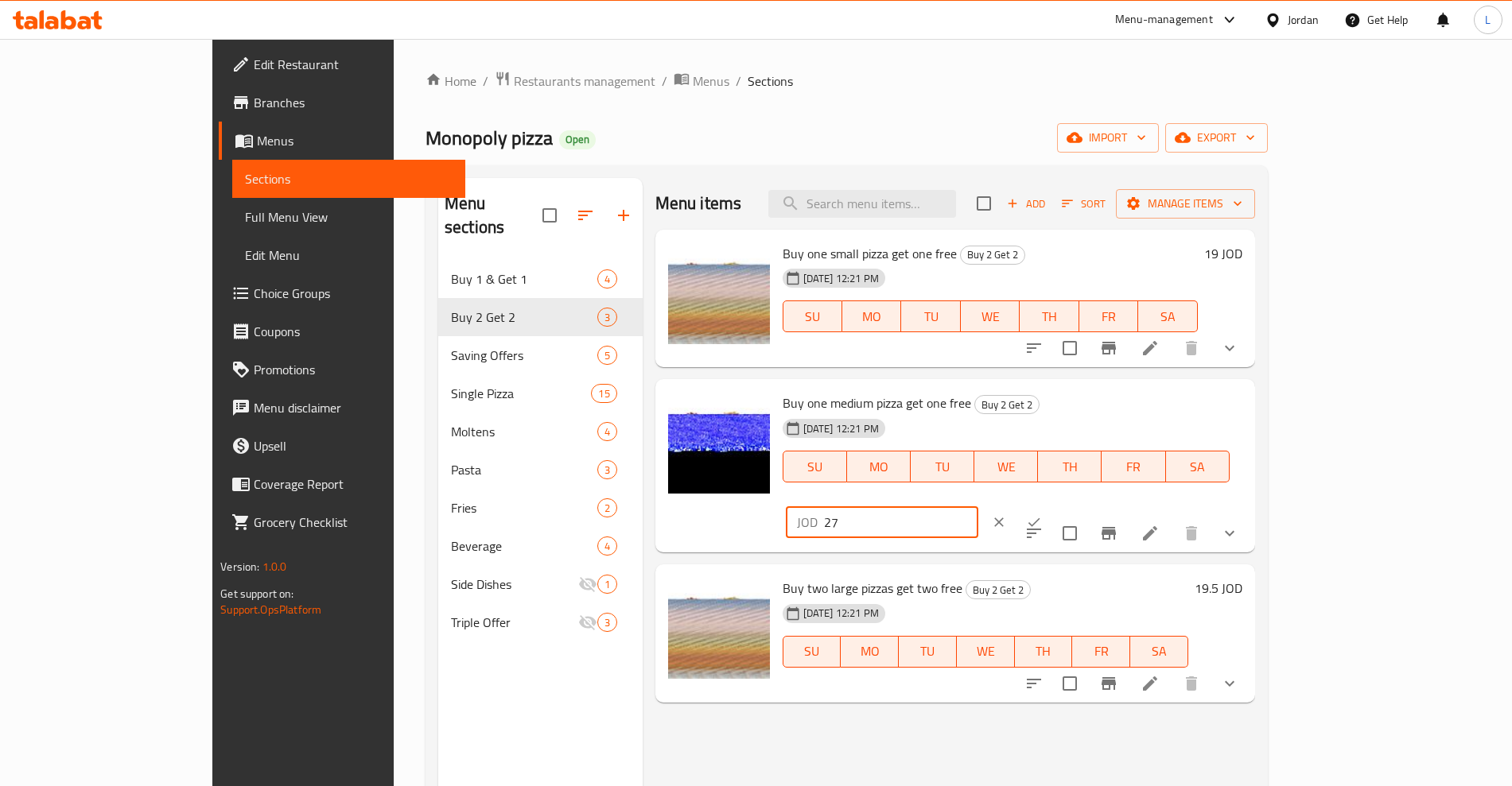
type input "27"
click at [1051, 505] on button "ok" at bounding box center [1033, 521] width 35 height 35
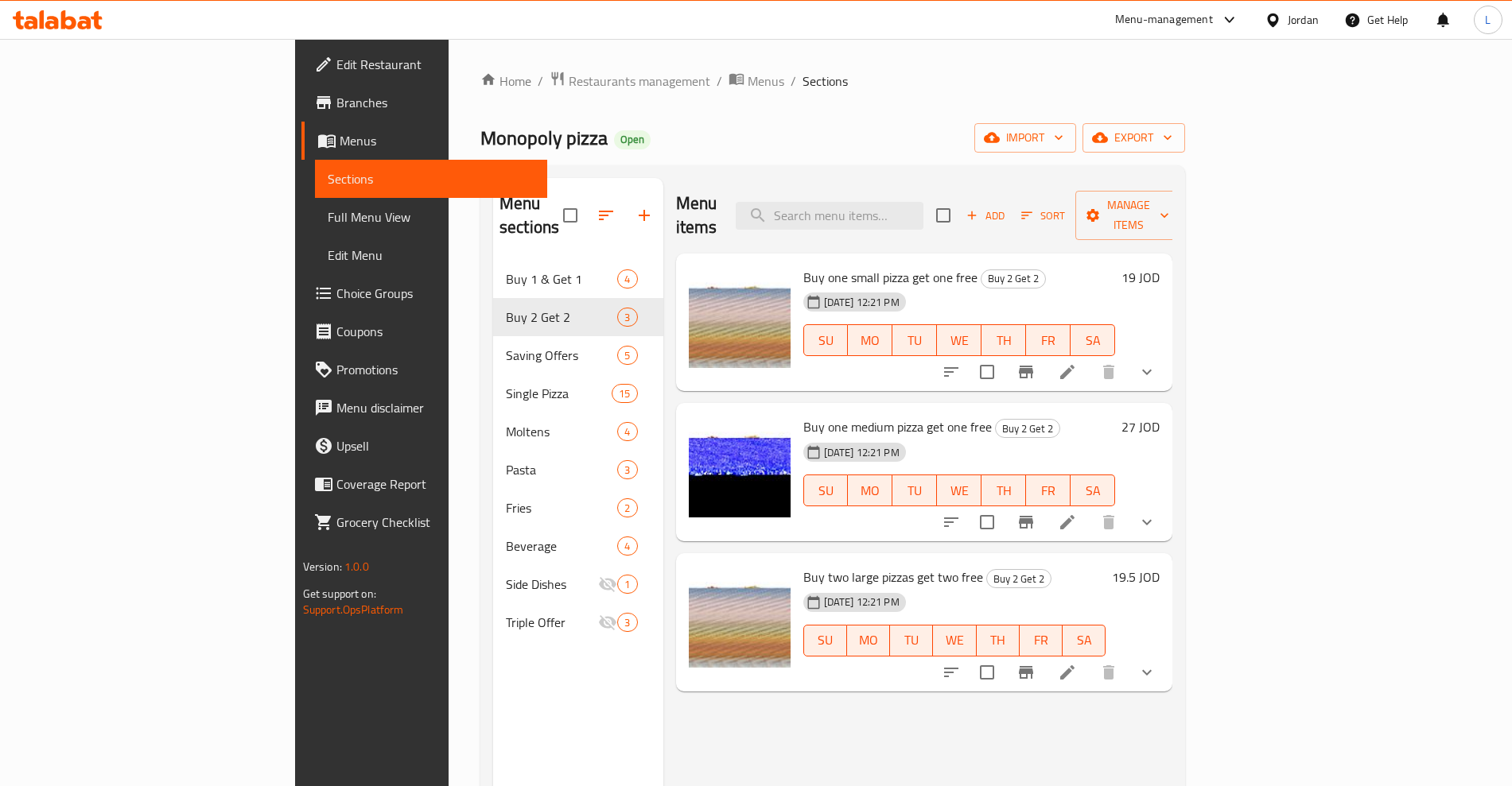
click at [1159, 566] on h6 "19.5 JOD" at bounding box center [1135, 577] width 48 height 22
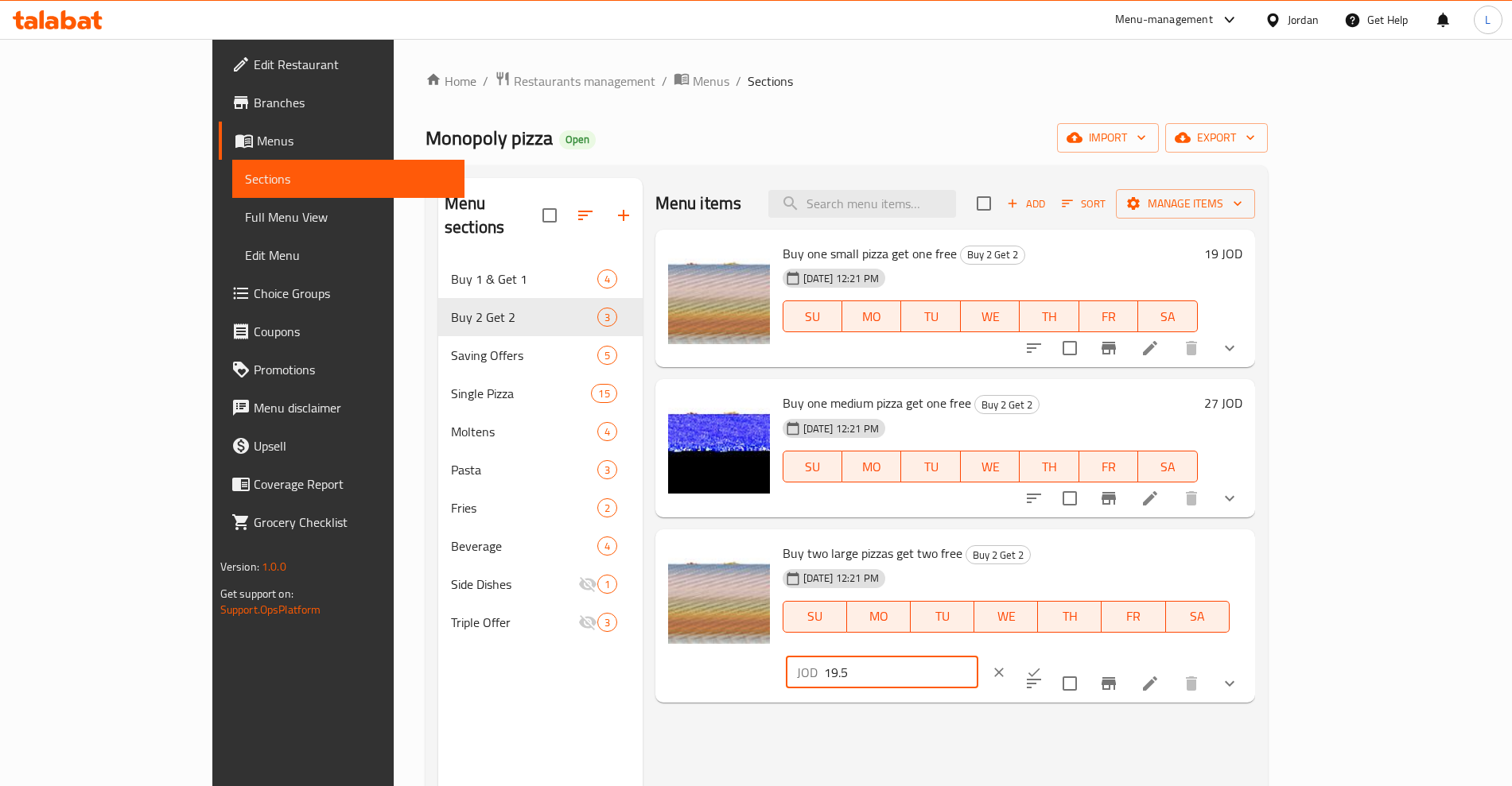
click at [979, 657] on div "JOD 19.5 ​" at bounding box center [881, 673] width 192 height 32
type input "39"
click at [1042, 665] on icon "ok" at bounding box center [1034, 673] width 16 height 16
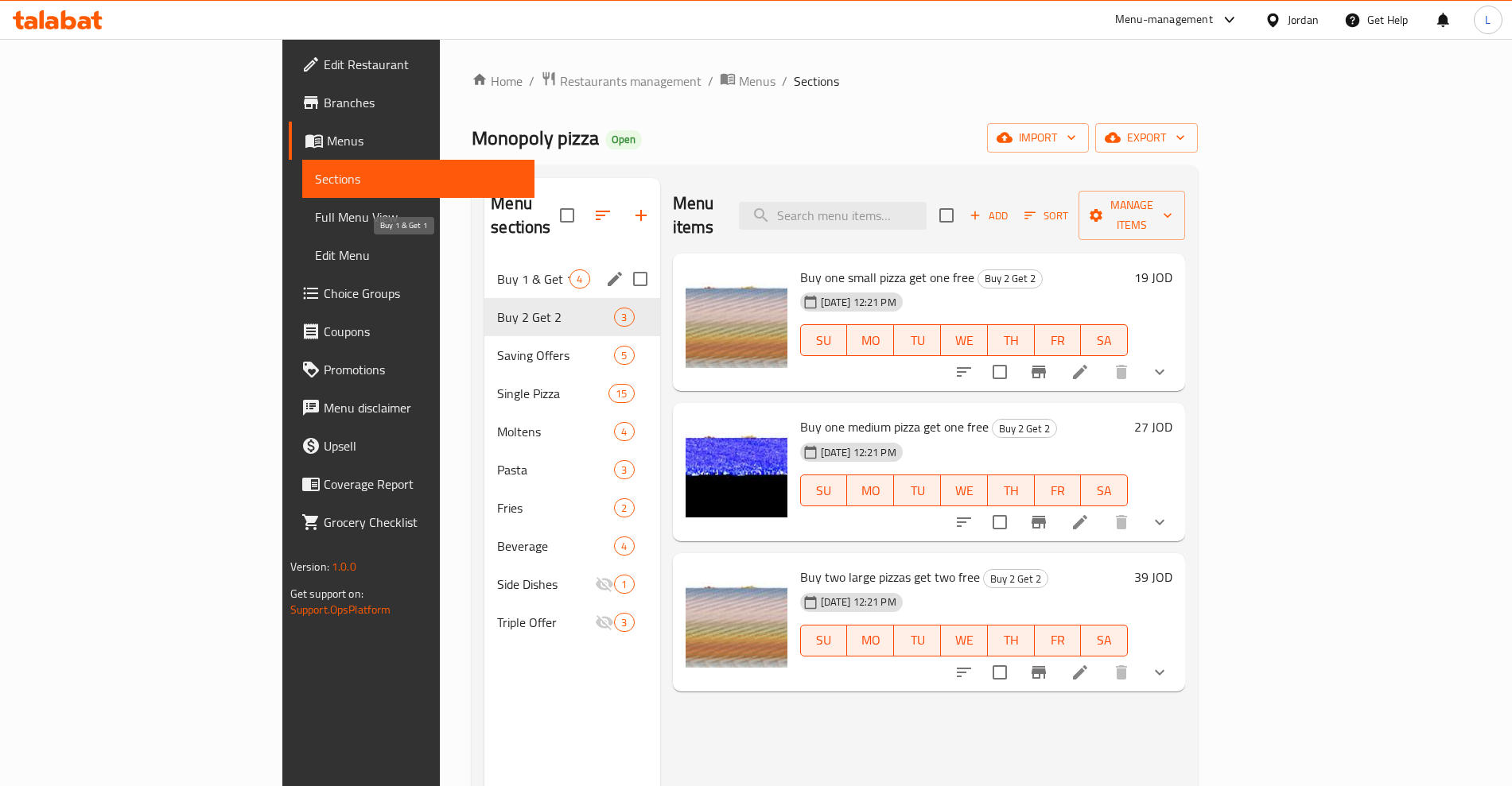
click at [497, 270] on span "Buy 1 & Get 1" at bounding box center [532, 279] width 72 height 19
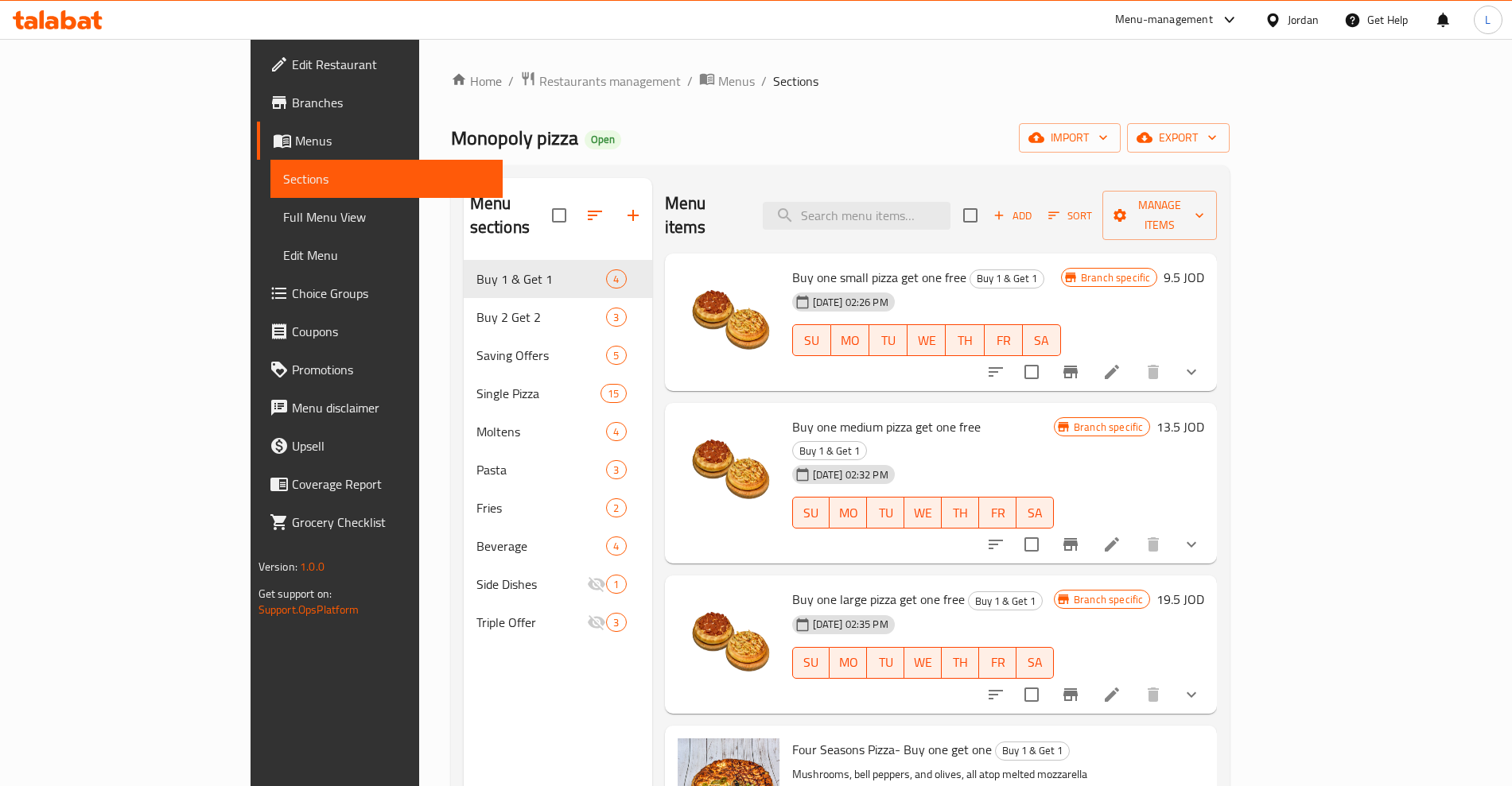
click at [1090, 353] on button "Branch-specific-item" at bounding box center [1070, 372] width 39 height 39
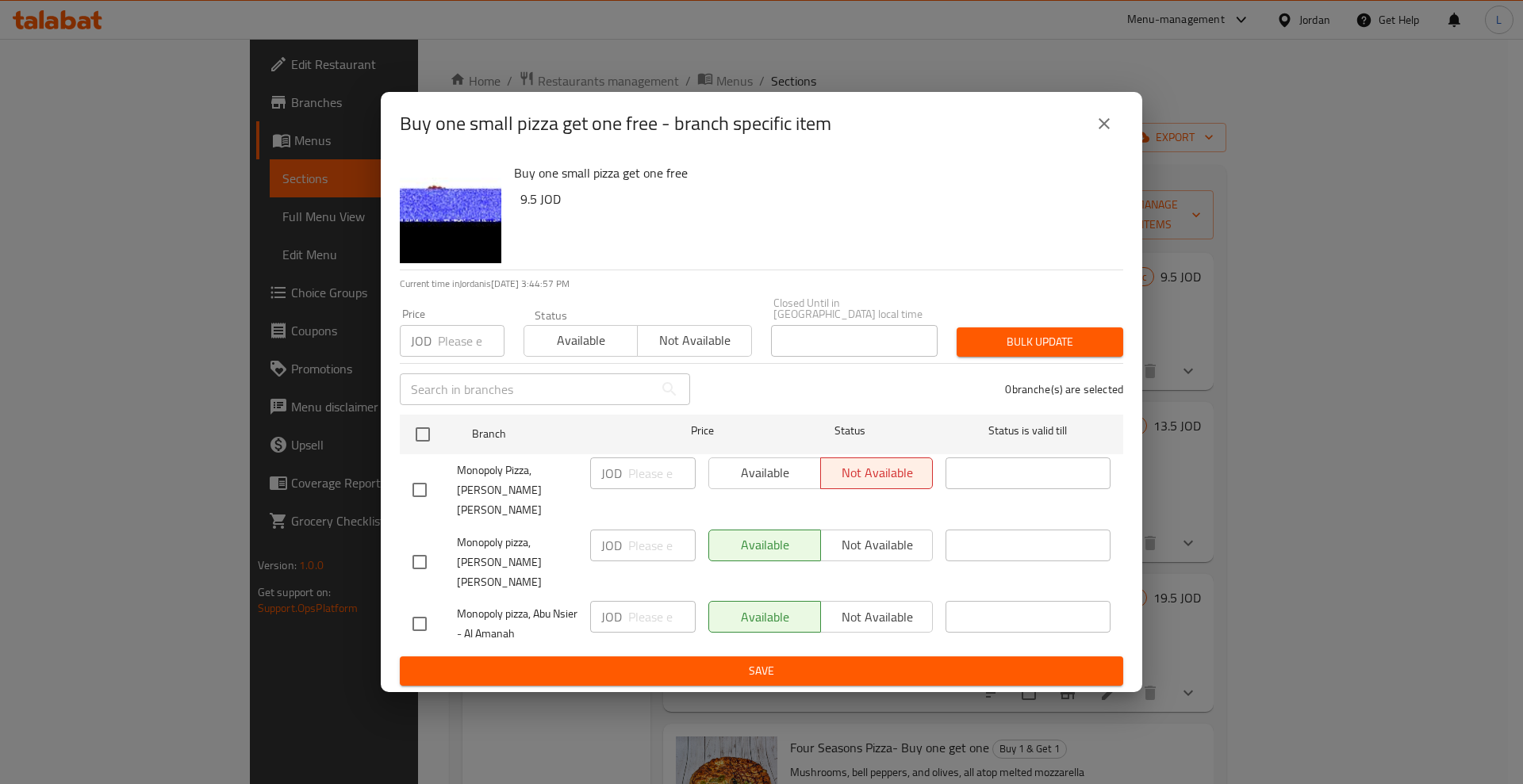
click at [1105, 133] on icon "close" at bounding box center [1104, 124] width 19 height 19
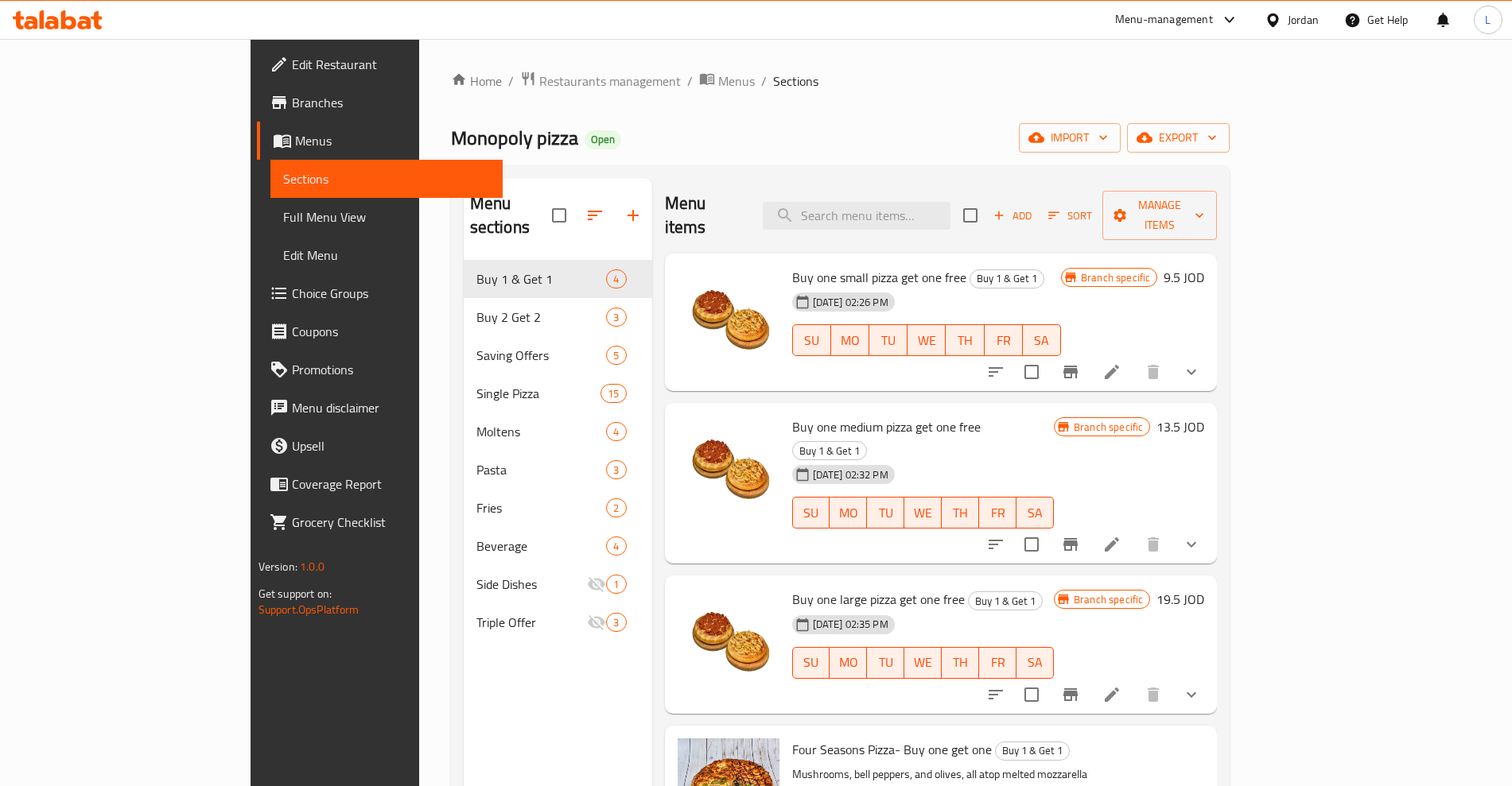
click at [1078, 538] on icon "Branch-specific-item" at bounding box center [1070, 544] width 14 height 13
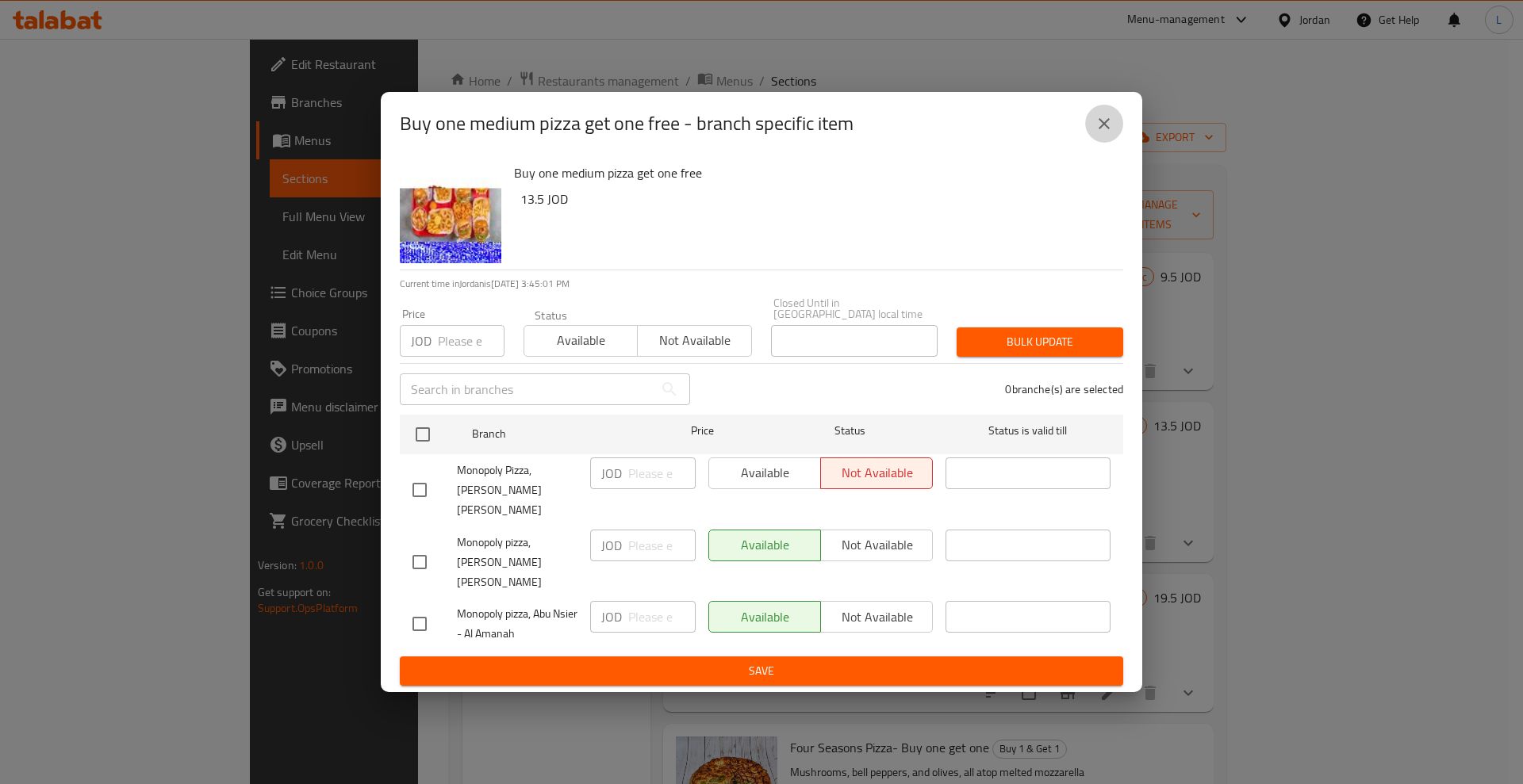
click at [1114, 142] on button "close" at bounding box center [1104, 124] width 39 height 39
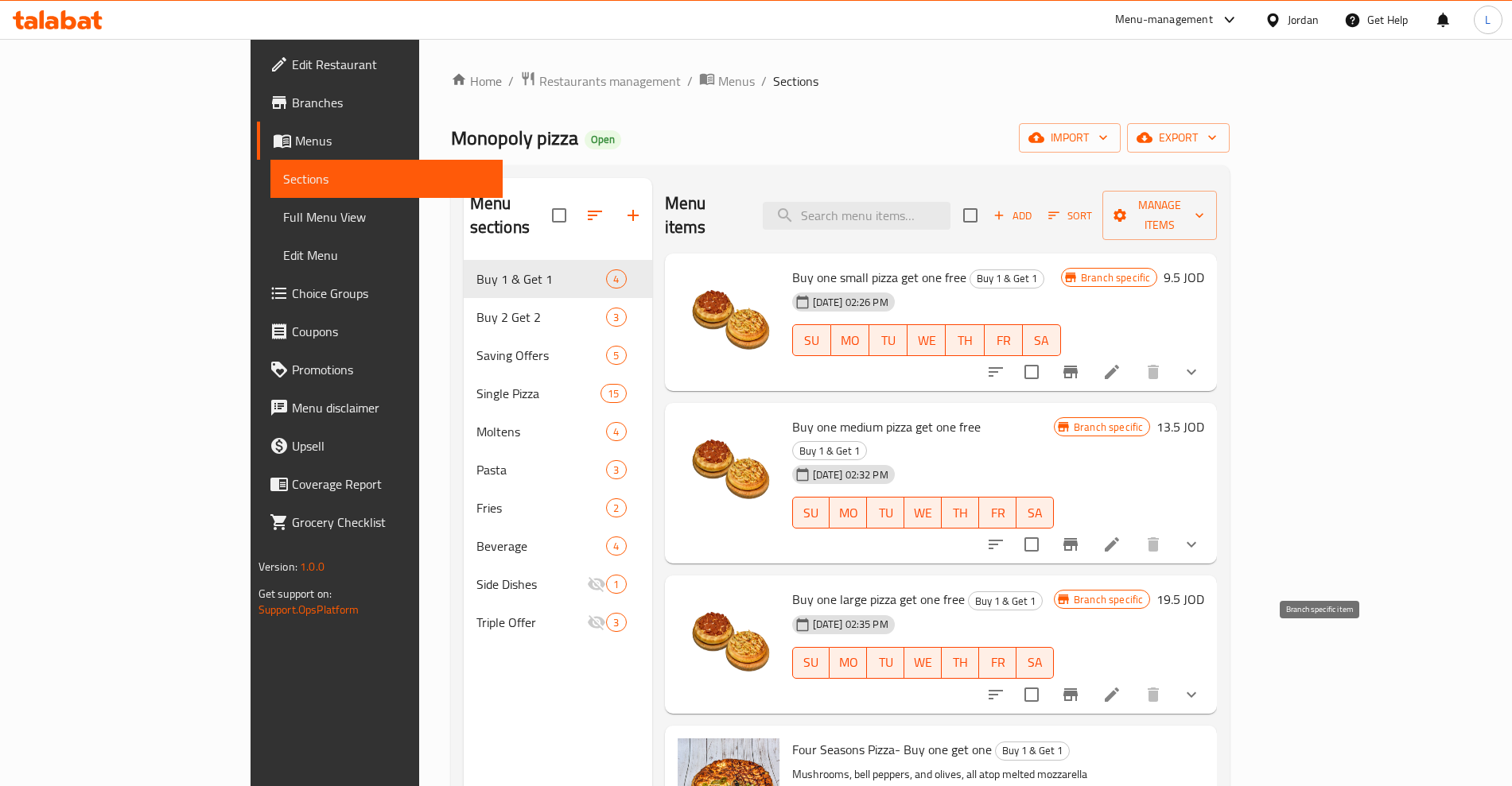
click at [1090, 676] on button "Branch-specific-item" at bounding box center [1070, 695] width 39 height 39
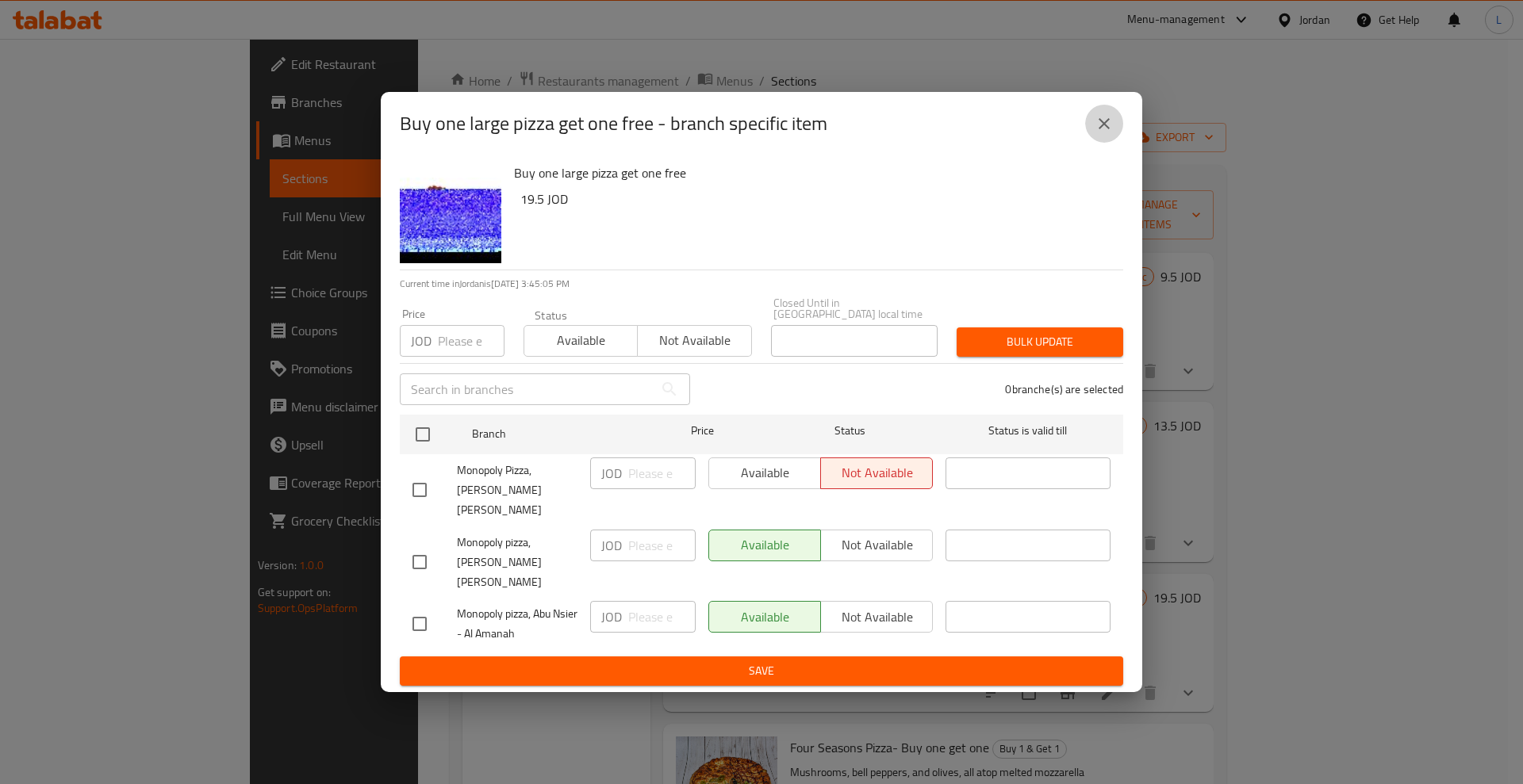
click at [1106, 133] on icon "close" at bounding box center [1104, 124] width 19 height 19
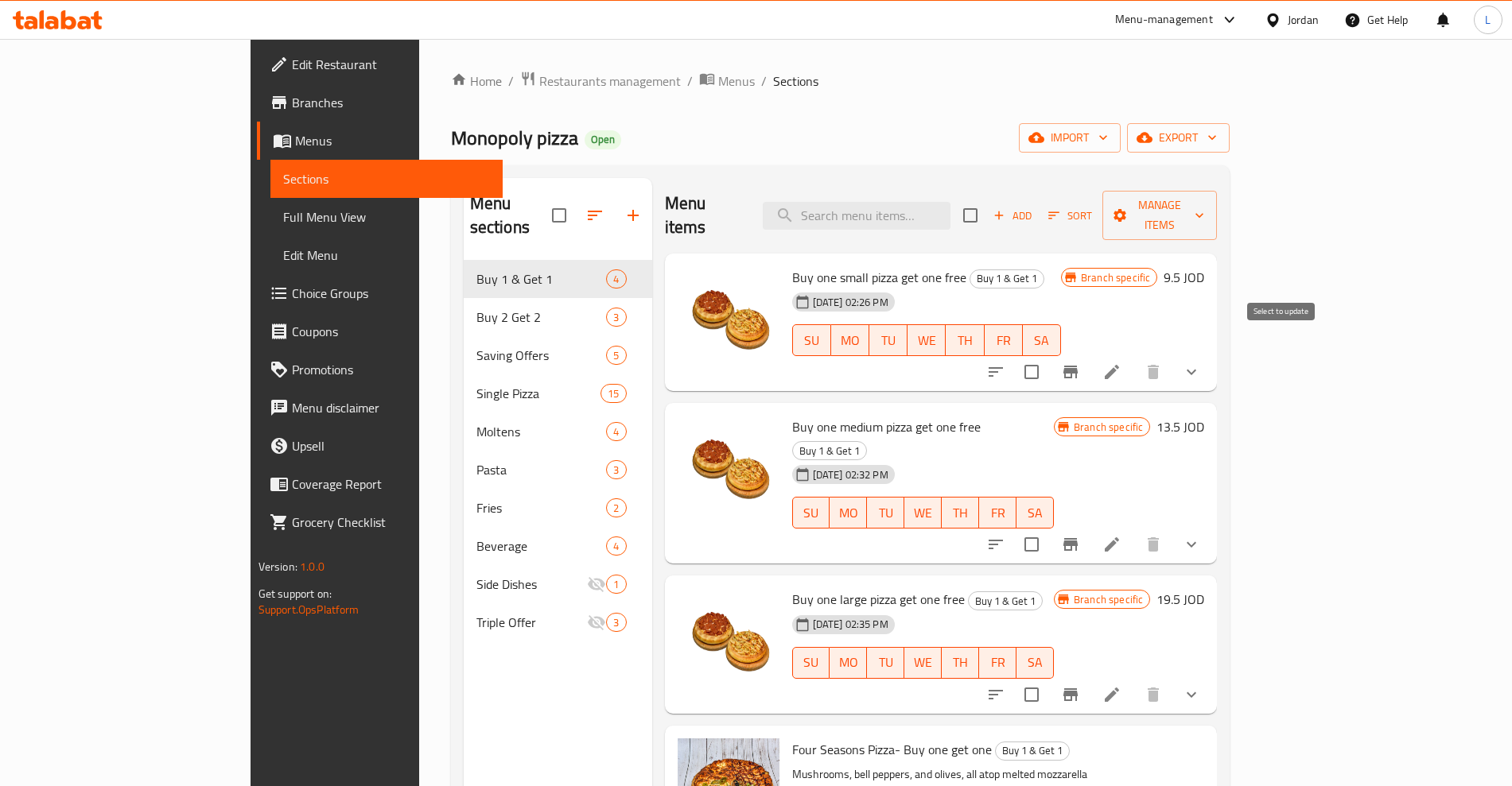
drag, startPoint x: 1283, startPoint y: 352, endPoint x: 1291, endPoint y: 408, distance: 56.6
click at [1048, 356] on input "checkbox" at bounding box center [1031, 373] width 34 height 34
checkbox input "true"
click at [1048, 528] on input "checkbox" at bounding box center [1031, 545] width 34 height 34
checkbox input "true"
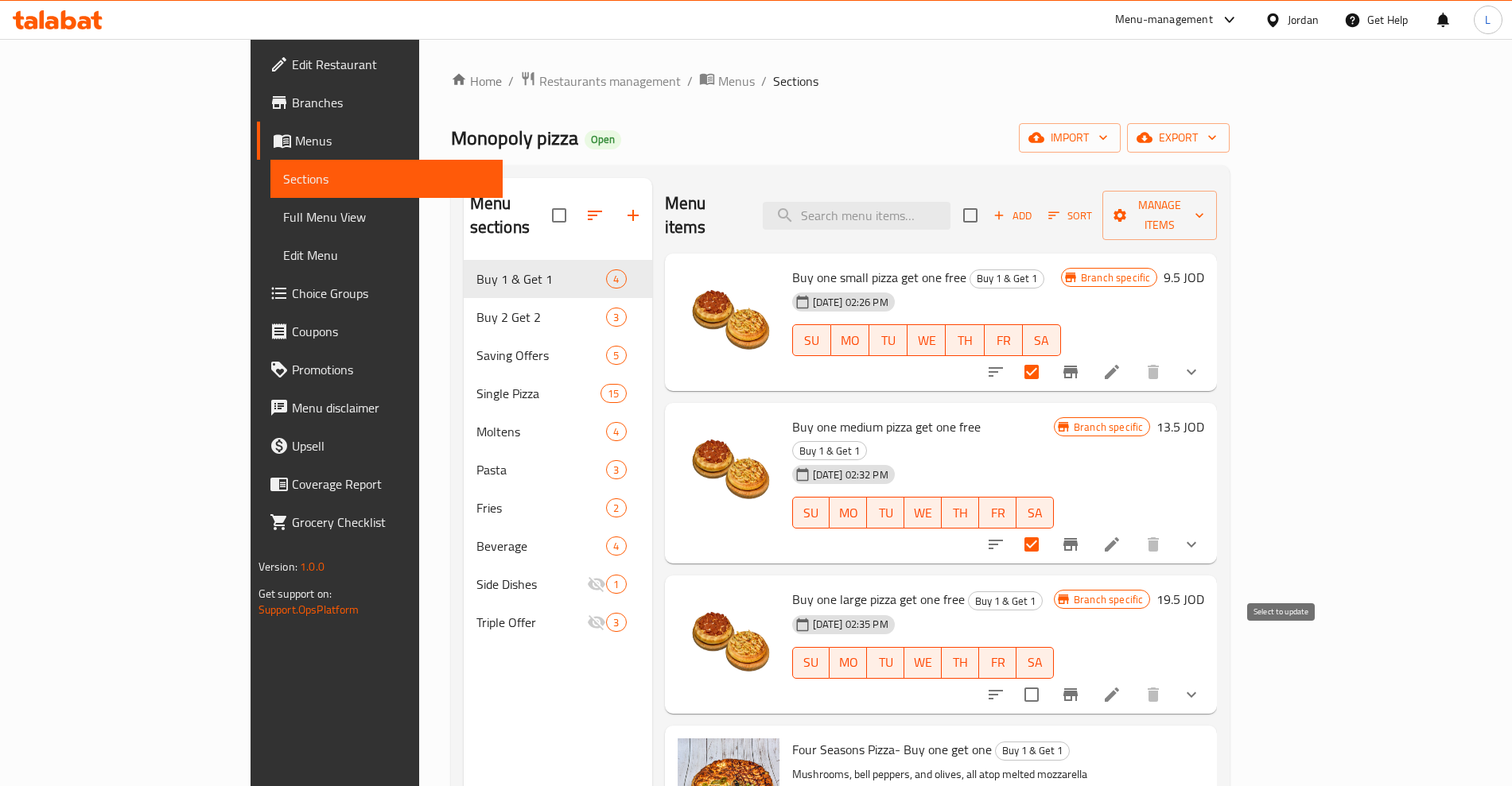
click at [1048, 678] on input "checkbox" at bounding box center [1031, 695] width 34 height 34
checkbox input "true"
click at [1205, 199] on span "Manage items" at bounding box center [1160, 215] width 90 height 40
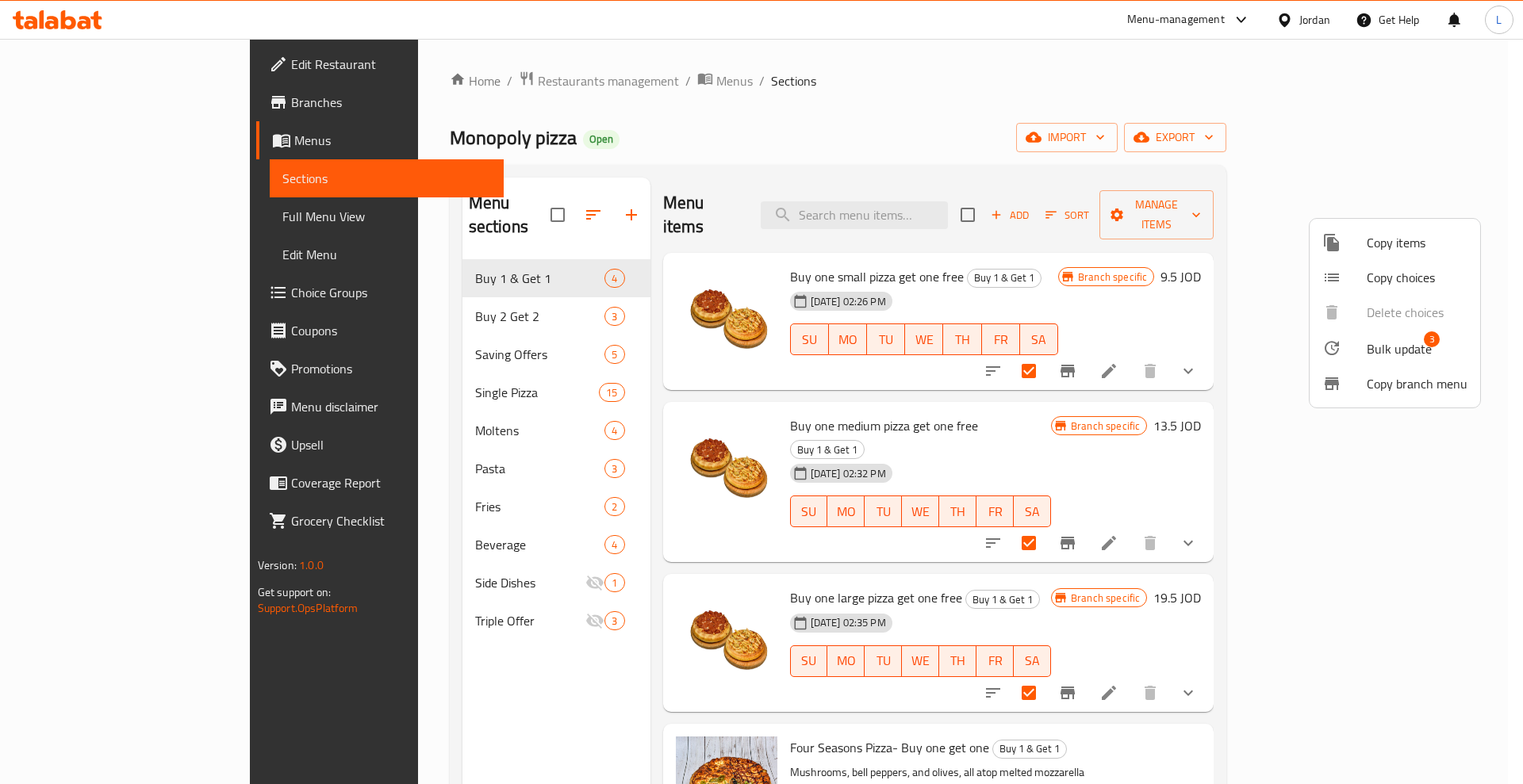
click at [1388, 347] on span "Bulk update" at bounding box center [1399, 348] width 65 height 19
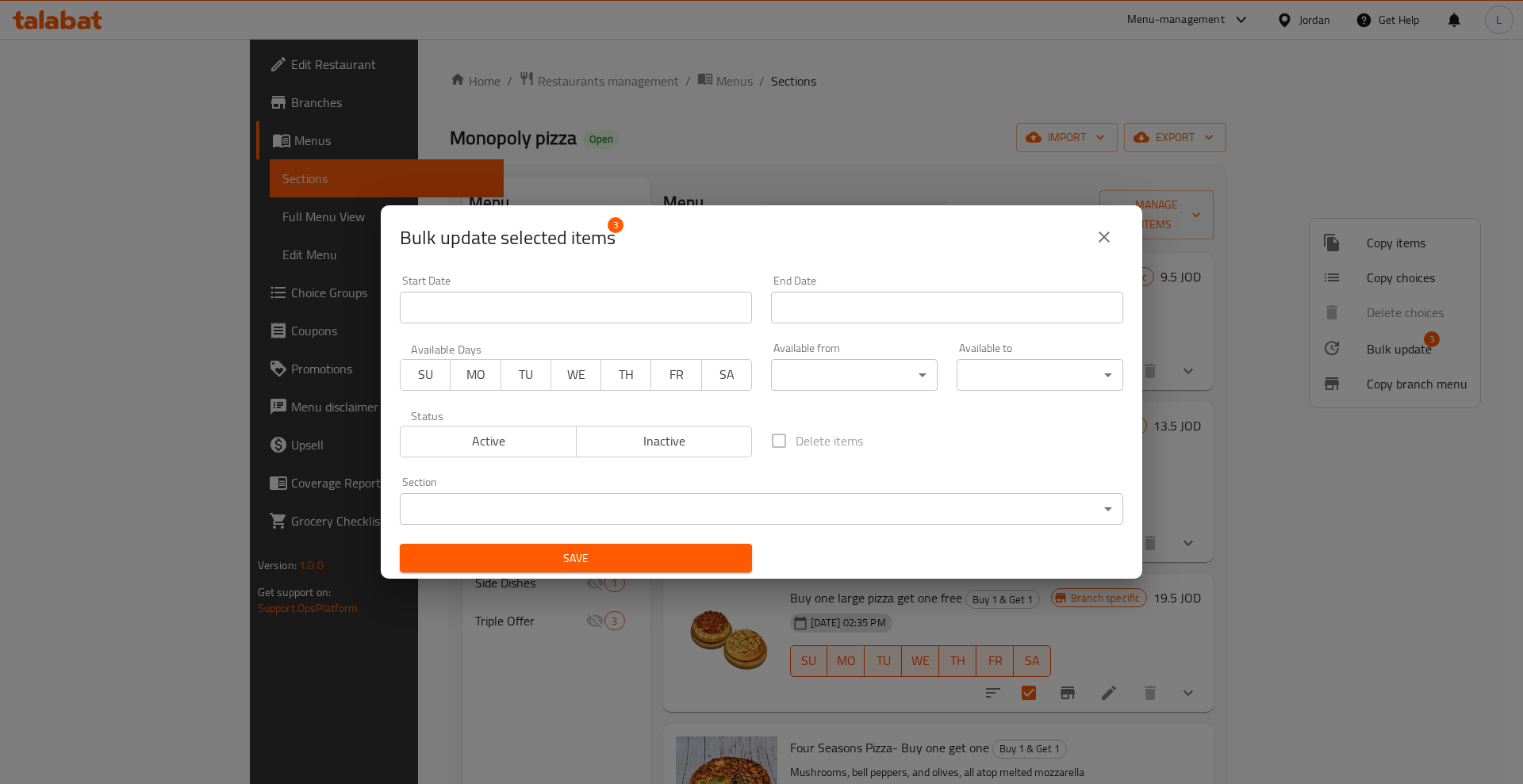
drag, startPoint x: 506, startPoint y: 441, endPoint x: 1060, endPoint y: 328, distance: 565.4
click at [1057, 419] on div "Start Date Start Date End Date End Date Available Days SU MO TU WE TH FR SA Ava…" at bounding box center [762, 424] width 743 height 317
click at [1098, 238] on icon "close" at bounding box center [1104, 236] width 19 height 19
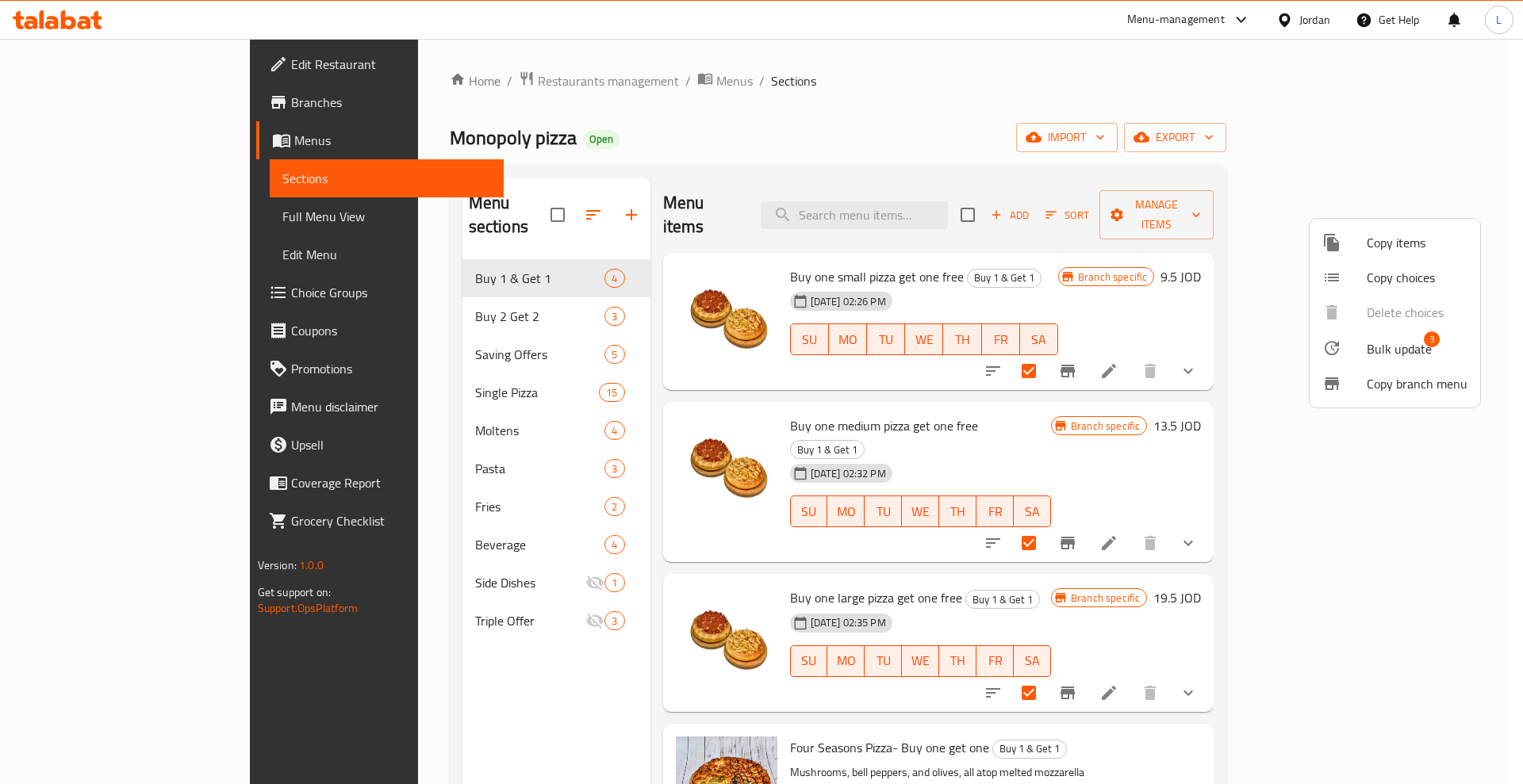
click at [1171, 261] on div at bounding box center [762, 392] width 1523 height 784
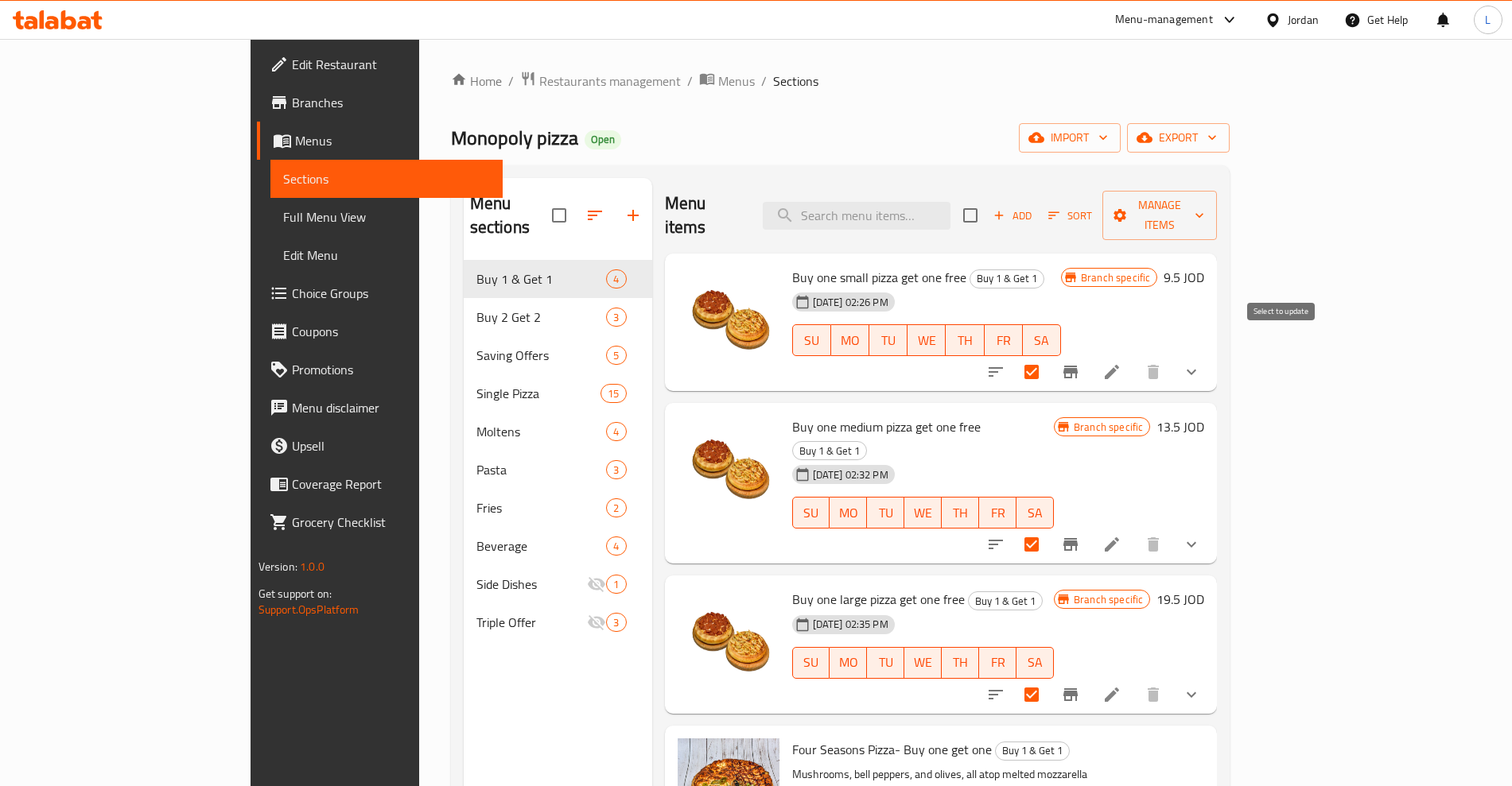
click at [1080, 363] on icon "Branch-specific-item" at bounding box center [1070, 372] width 19 height 19
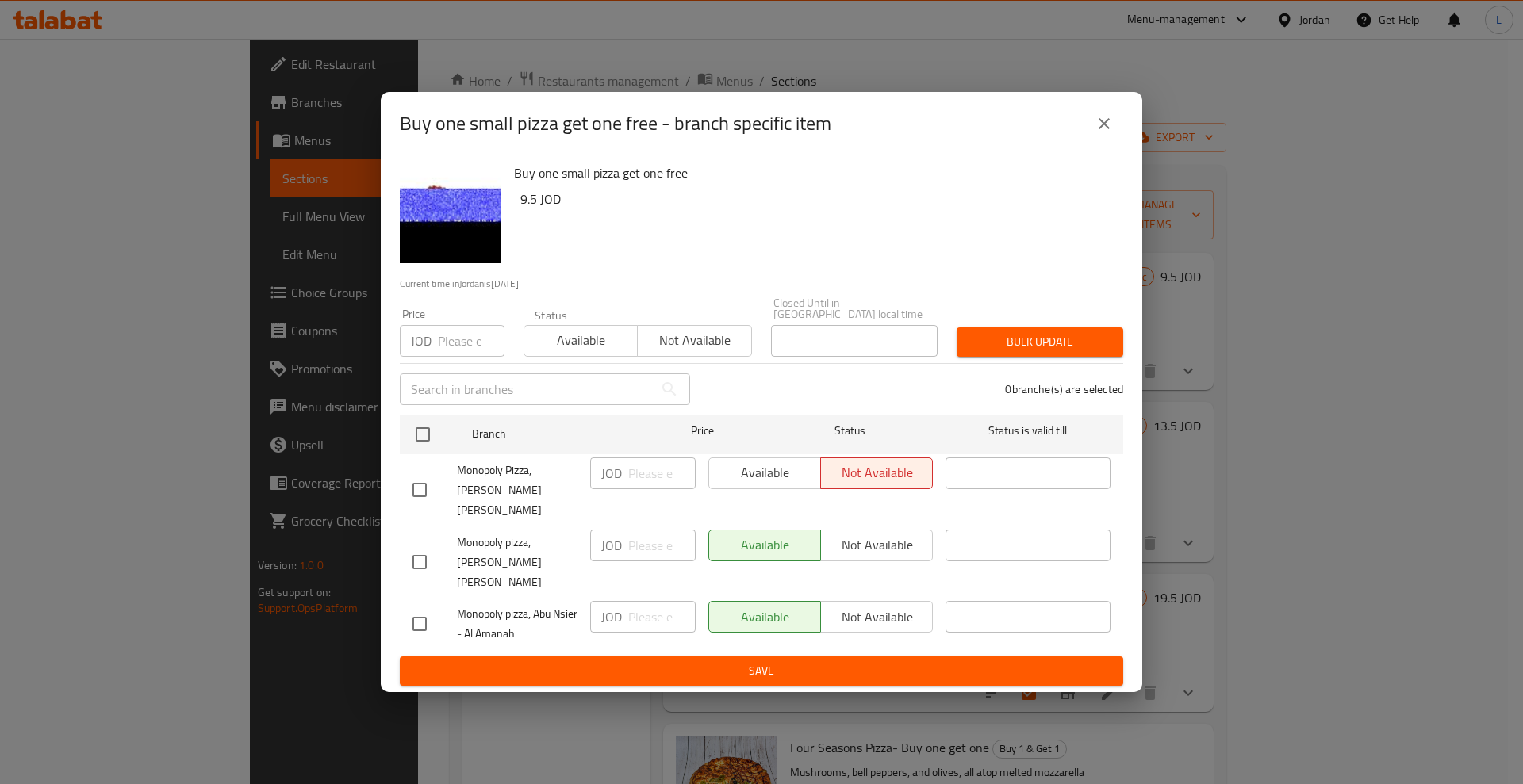
click at [419, 493] on input "checkbox" at bounding box center [419, 490] width 34 height 34
checkbox input "true"
drag, startPoint x: 718, startPoint y: 490, endPoint x: 768, endPoint y: 583, distance: 105.6
click at [719, 484] on span "Available" at bounding box center [764, 473] width 99 height 23
click at [768, 661] on span "Save" at bounding box center [762, 671] width 698 height 20
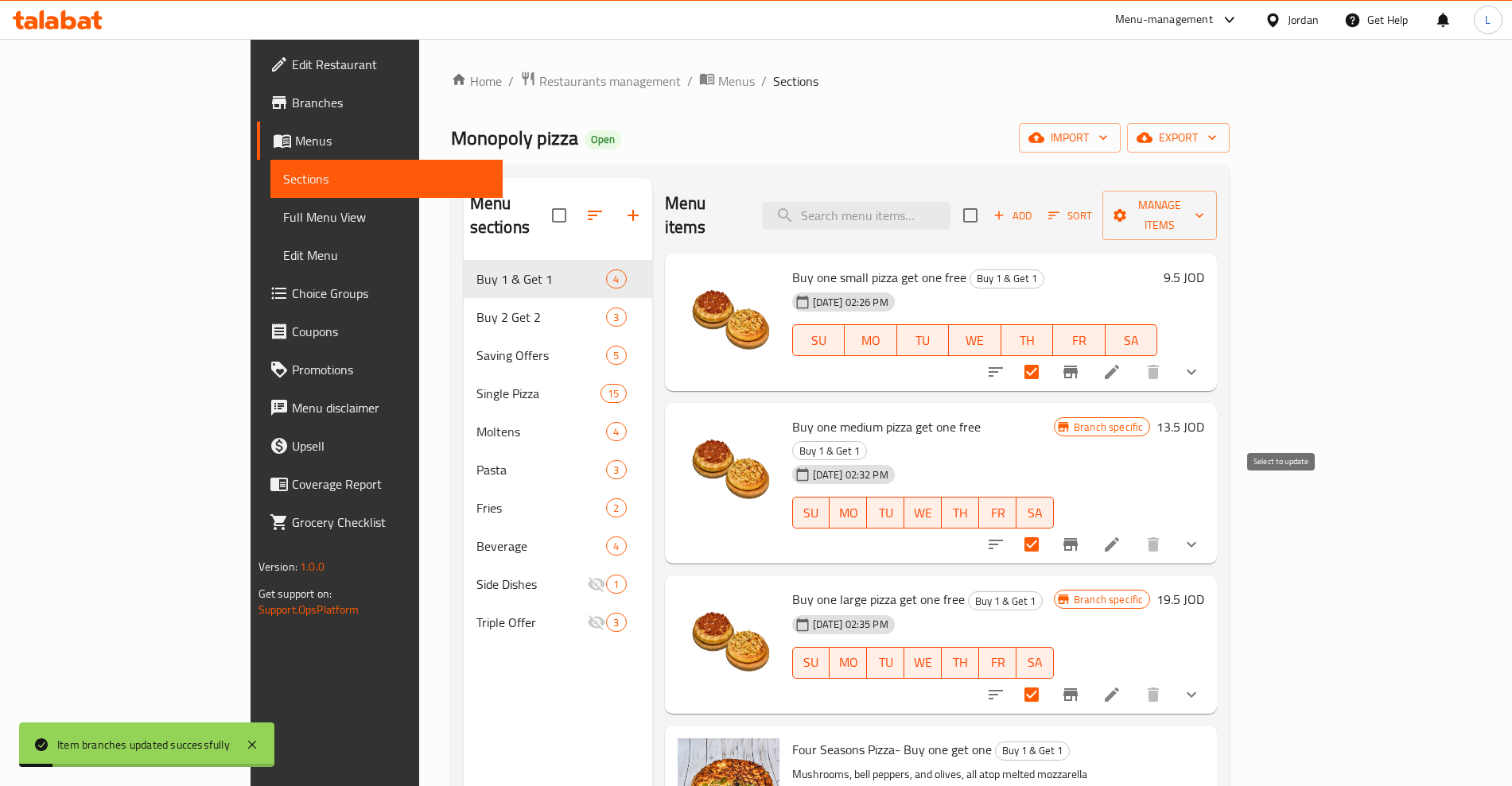
click at [1048, 528] on input "checkbox" at bounding box center [1031, 545] width 34 height 34
checkbox input "false"
click at [1090, 525] on button "Branch-specific-item" at bounding box center [1070, 544] width 39 height 39
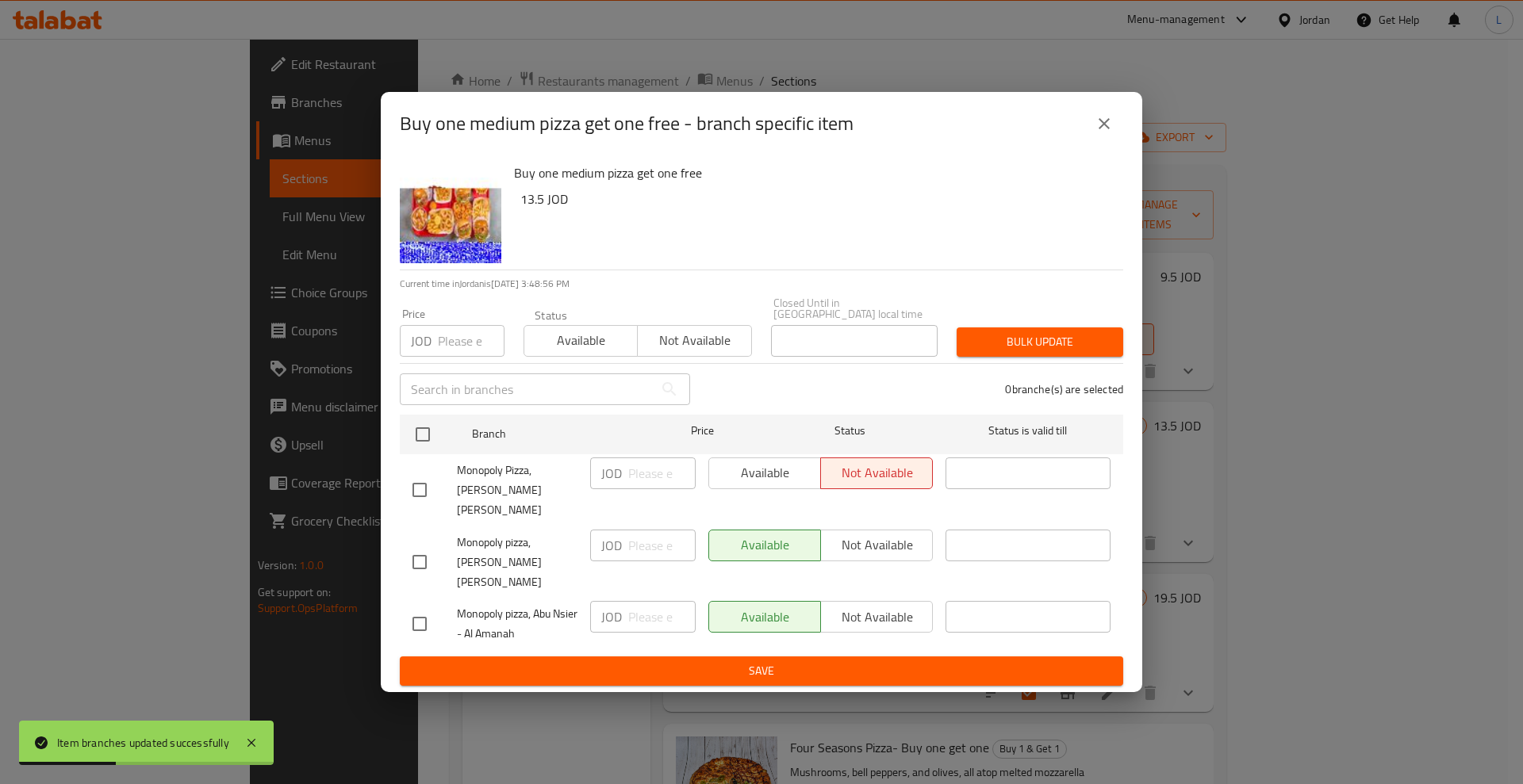
click at [783, 489] on div "Available Not available" at bounding box center [820, 474] width 224 height 32
click at [420, 493] on input "checkbox" at bounding box center [419, 490] width 34 height 34
checkbox input "true"
click at [779, 484] on span "Available" at bounding box center [764, 473] width 99 height 23
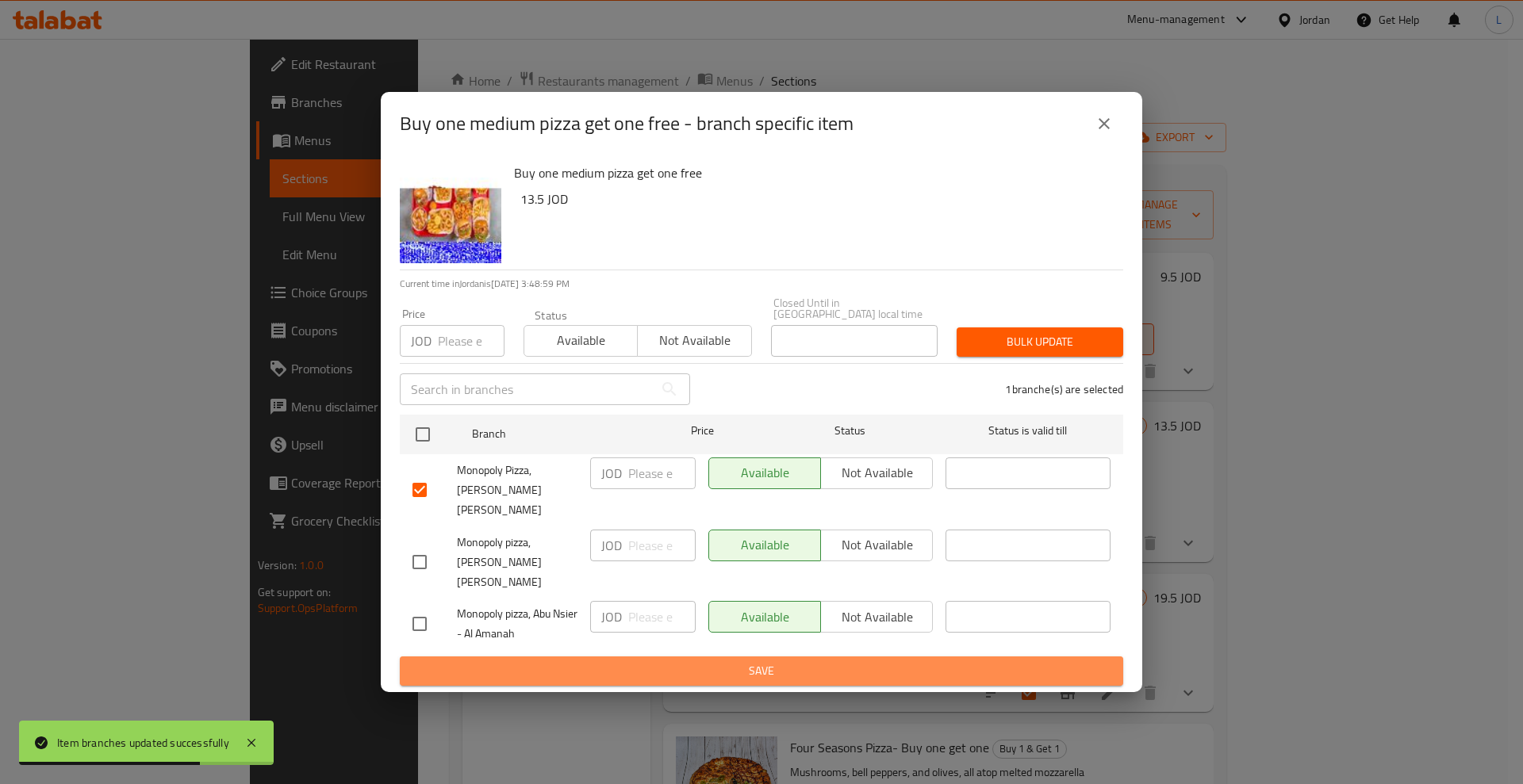
click at [715, 661] on span "Save" at bounding box center [762, 671] width 698 height 20
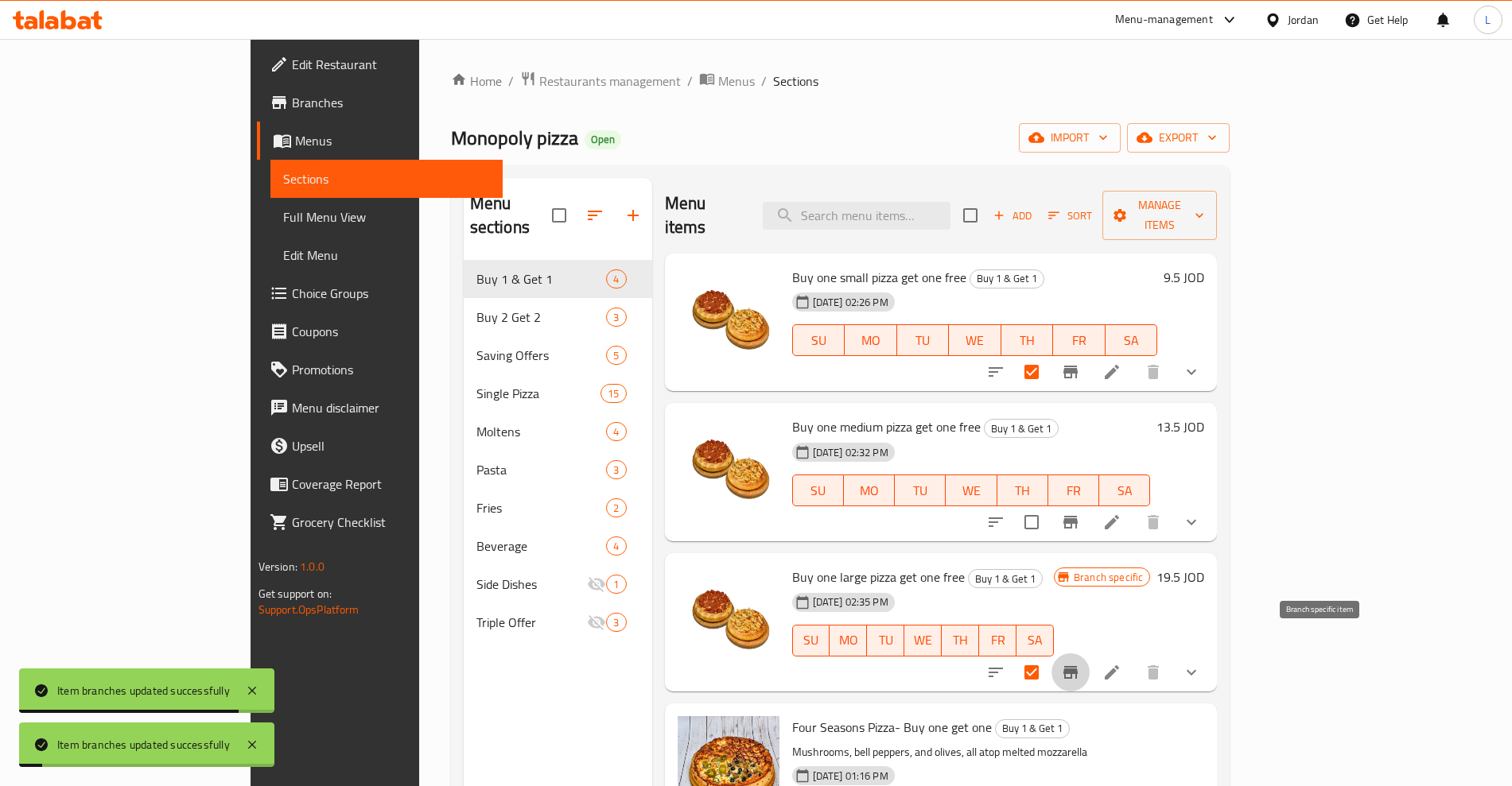
click at [1080, 663] on icon "Branch-specific-item" at bounding box center [1070, 672] width 19 height 19
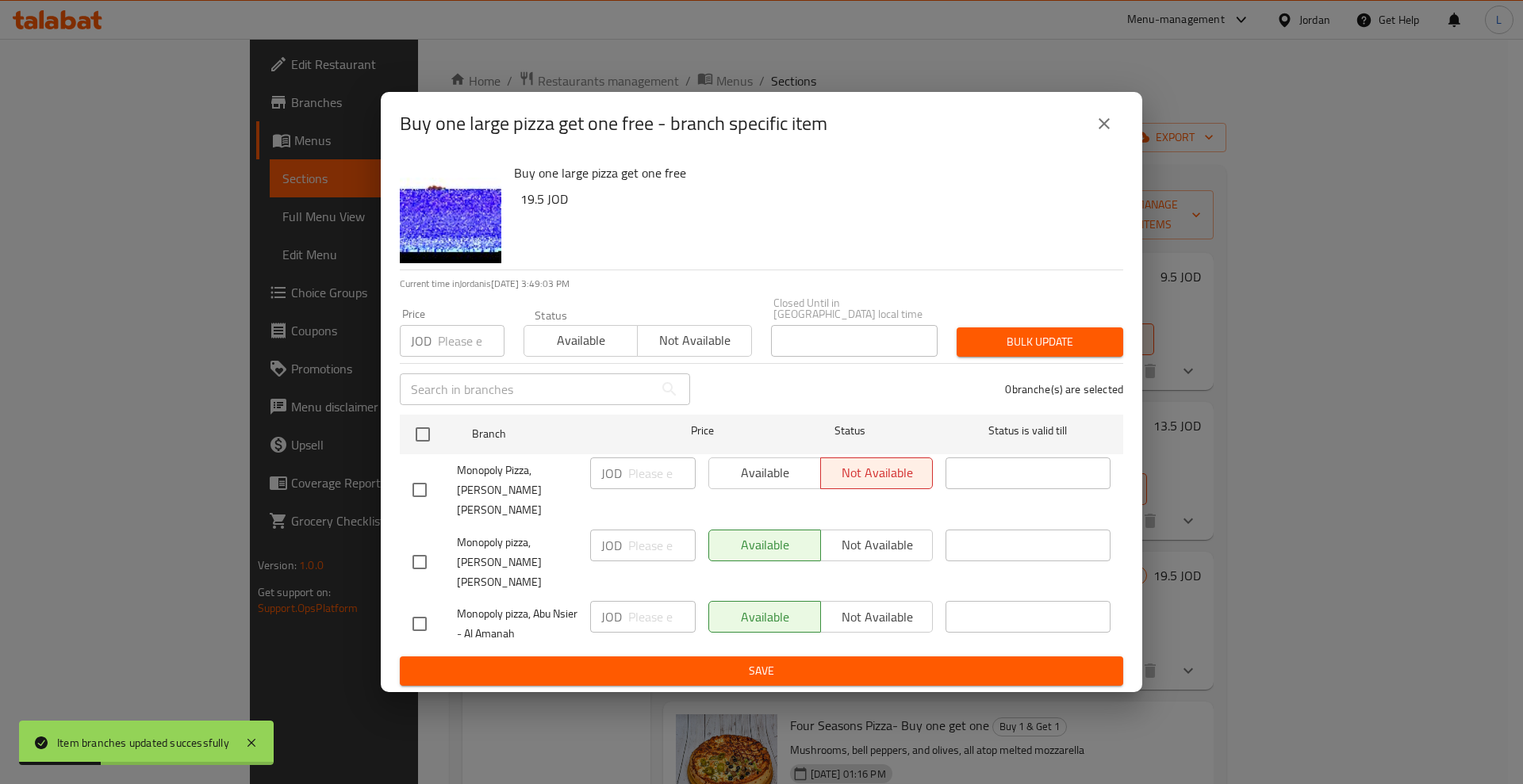
click at [416, 490] on input "checkbox" at bounding box center [419, 490] width 34 height 34
checkbox input "true"
drag, startPoint x: 741, startPoint y: 482, endPoint x: 806, endPoint y: 598, distance: 133.0
click at [742, 482] on span "Available" at bounding box center [764, 473] width 99 height 23
click at [795, 661] on span "Save" at bounding box center [762, 671] width 698 height 20
